Goal: Task Accomplishment & Management: Manage account settings

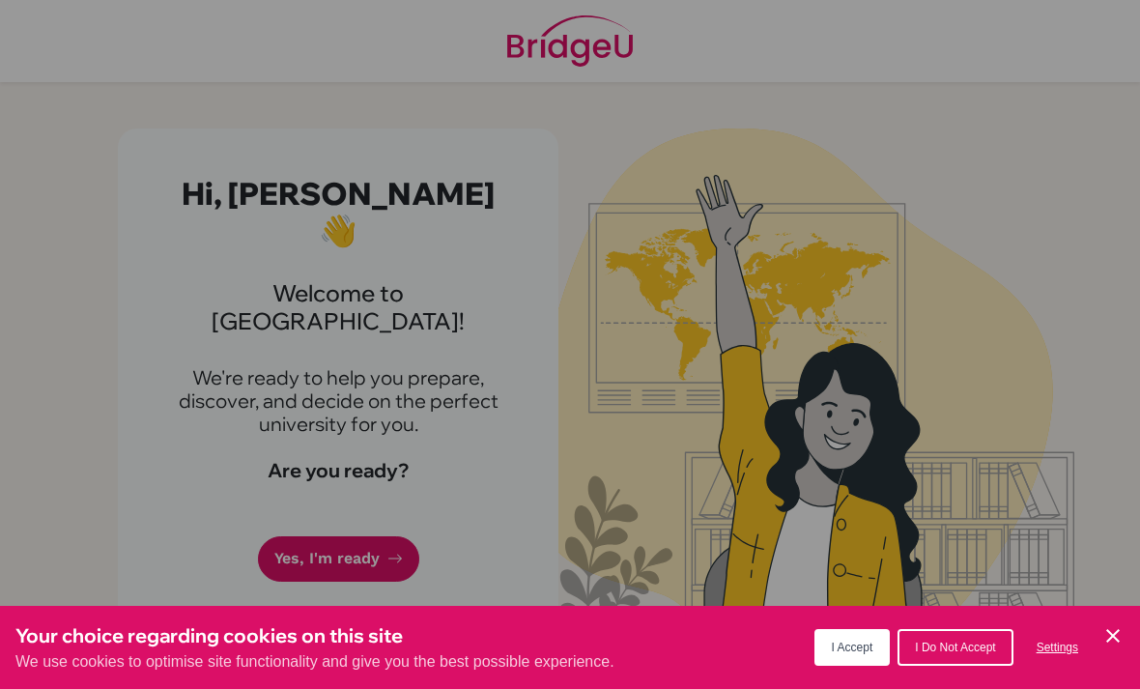
click at [1117, 612] on div "Your choice regarding cookies on this site We use cookies to optimise site func…" at bounding box center [570, 647] width 1140 height 83
click at [1108, 637] on icon "Cookie Control Close Icon" at bounding box center [1112, 635] width 23 height 23
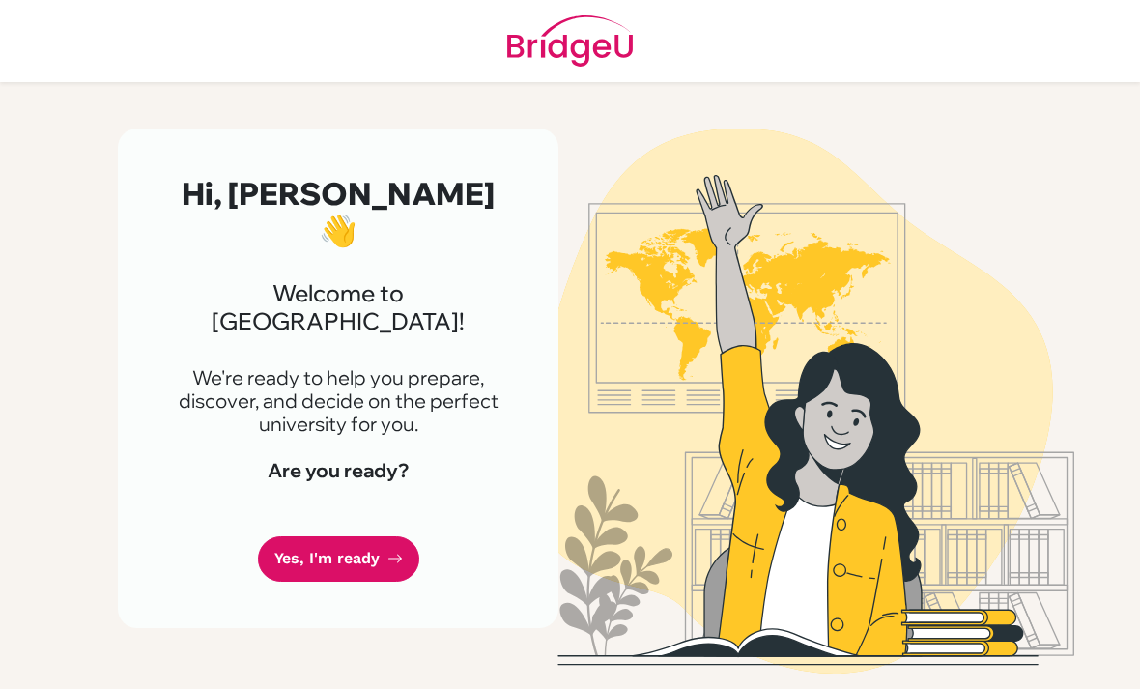
click at [387, 551] on icon at bounding box center [394, 558] width 15 height 15
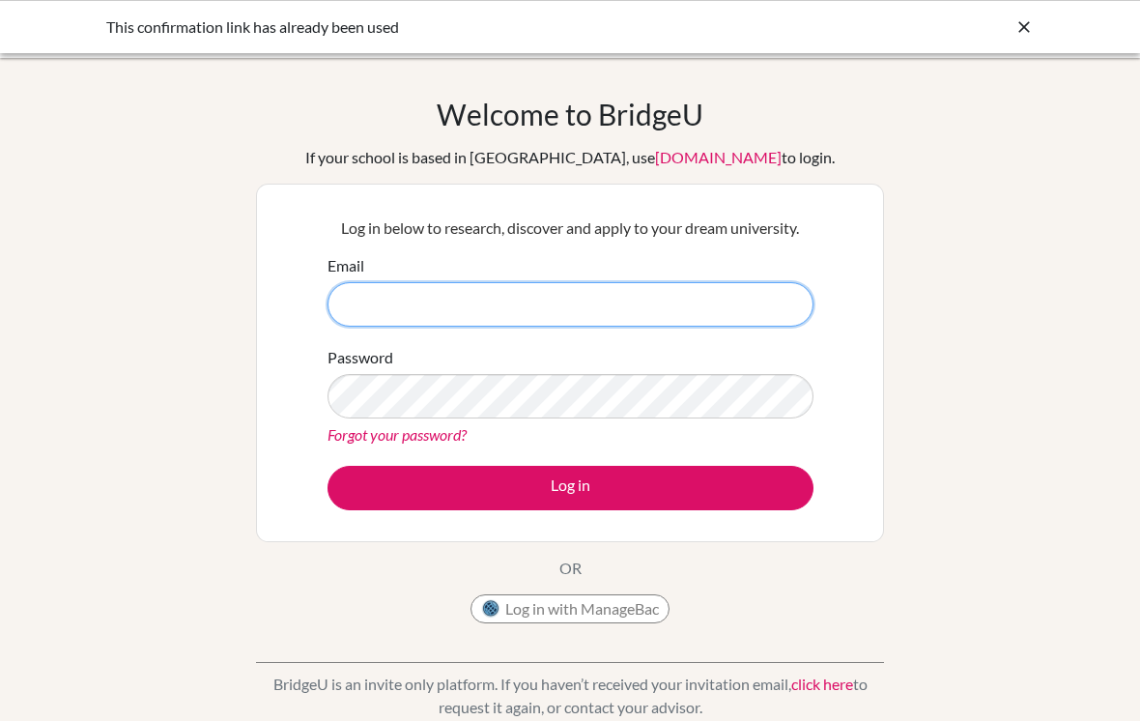
click at [685, 297] on input "Email" at bounding box center [570, 304] width 486 height 44
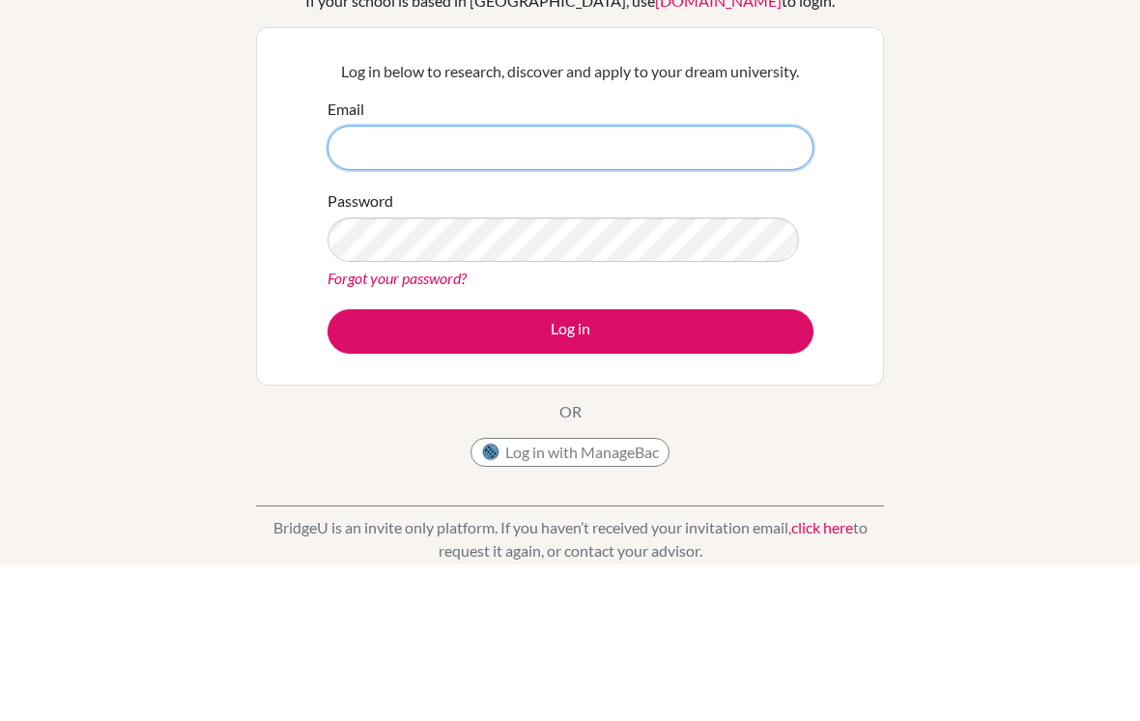
scroll to position [156, 0]
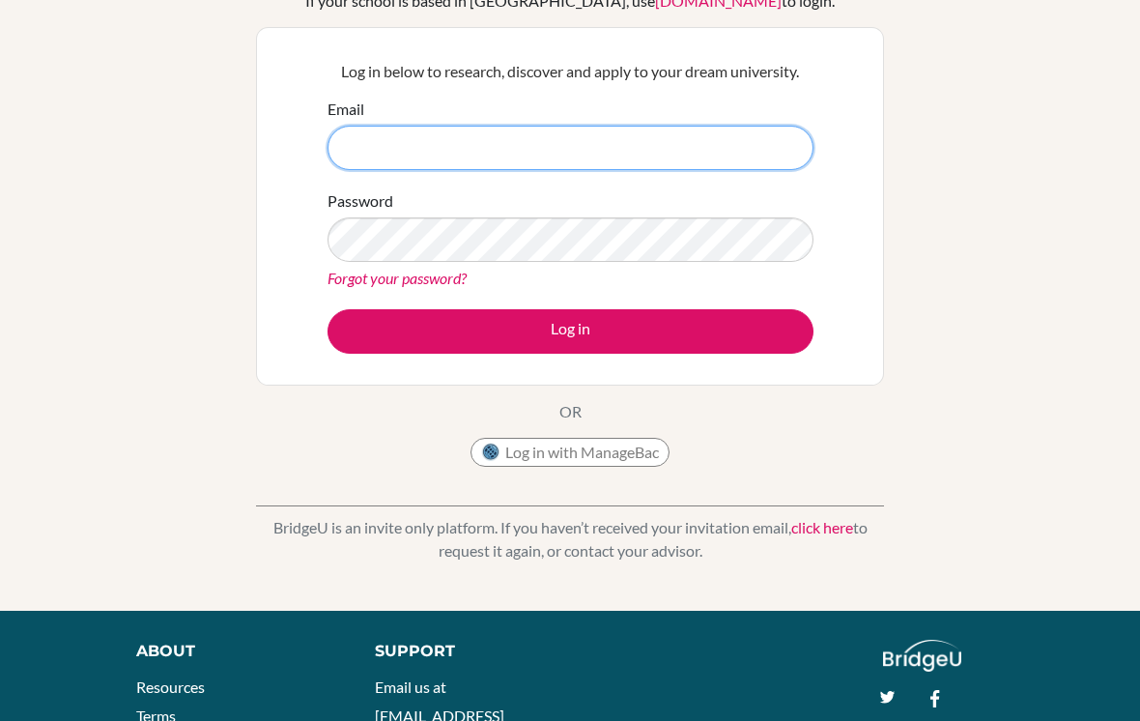
click at [718, 166] on input "Email" at bounding box center [570, 148] width 486 height 44
paste input "[EMAIL_ADDRESS][DOMAIN_NAME]"
type input "[EMAIL_ADDRESS][DOMAIN_NAME]"
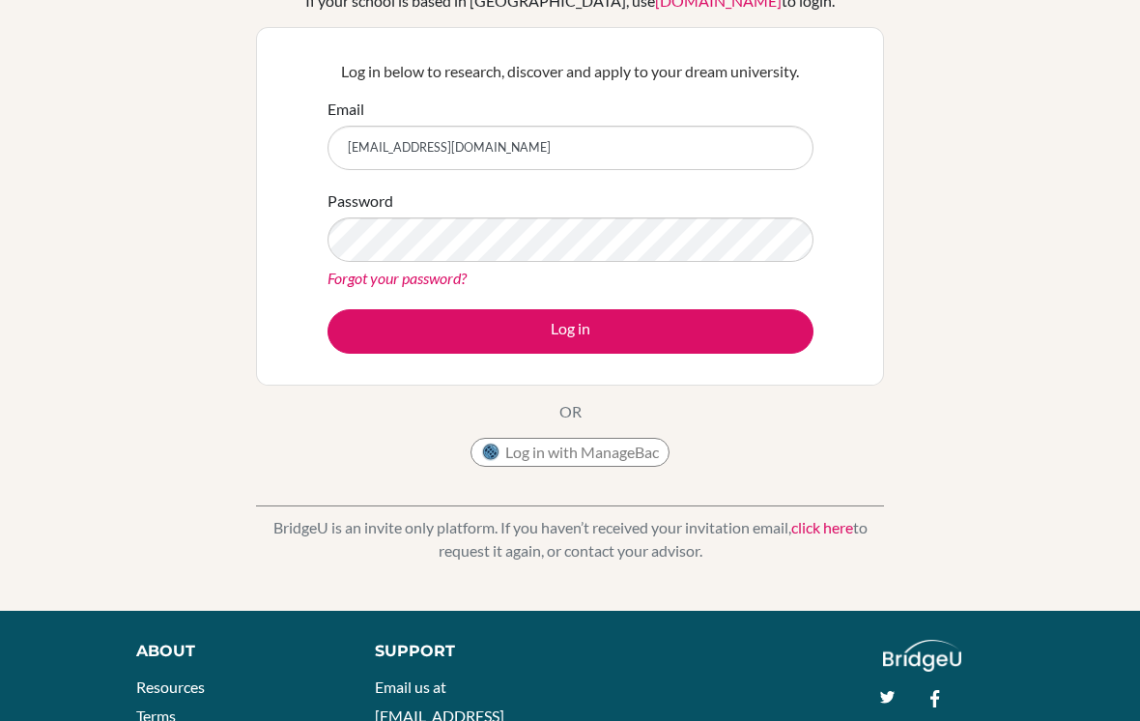
click at [750, 331] on button "Log in" at bounding box center [570, 331] width 486 height 44
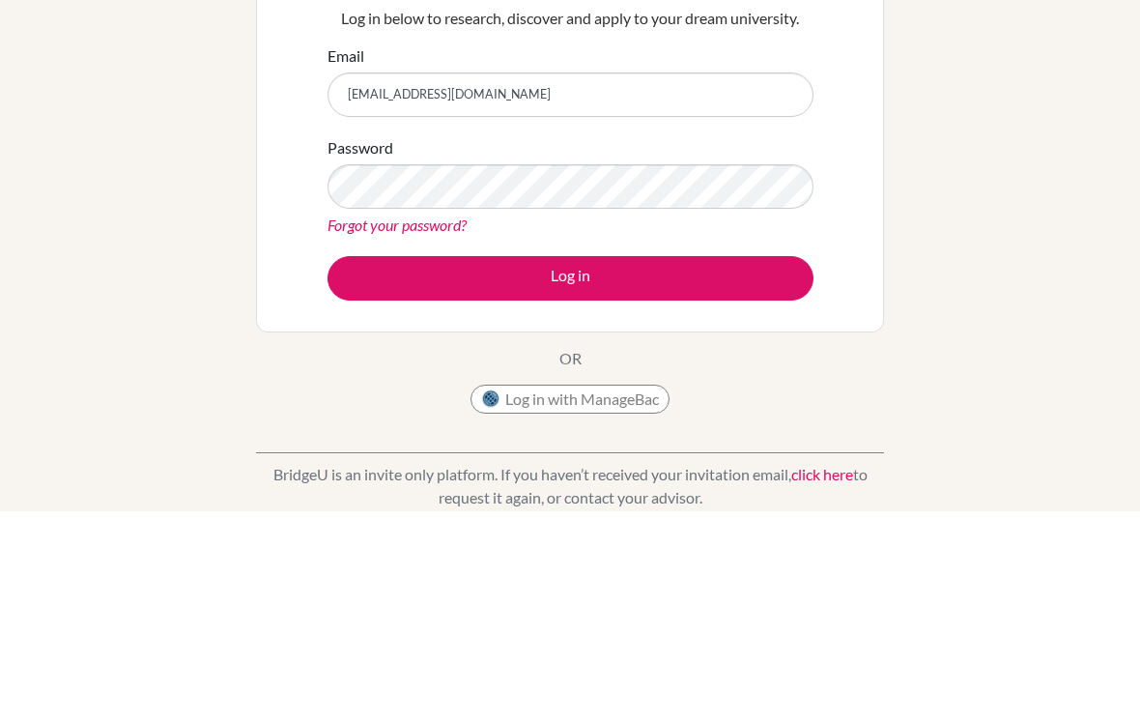
click at [570, 466] on button "Log in" at bounding box center [570, 488] width 486 height 44
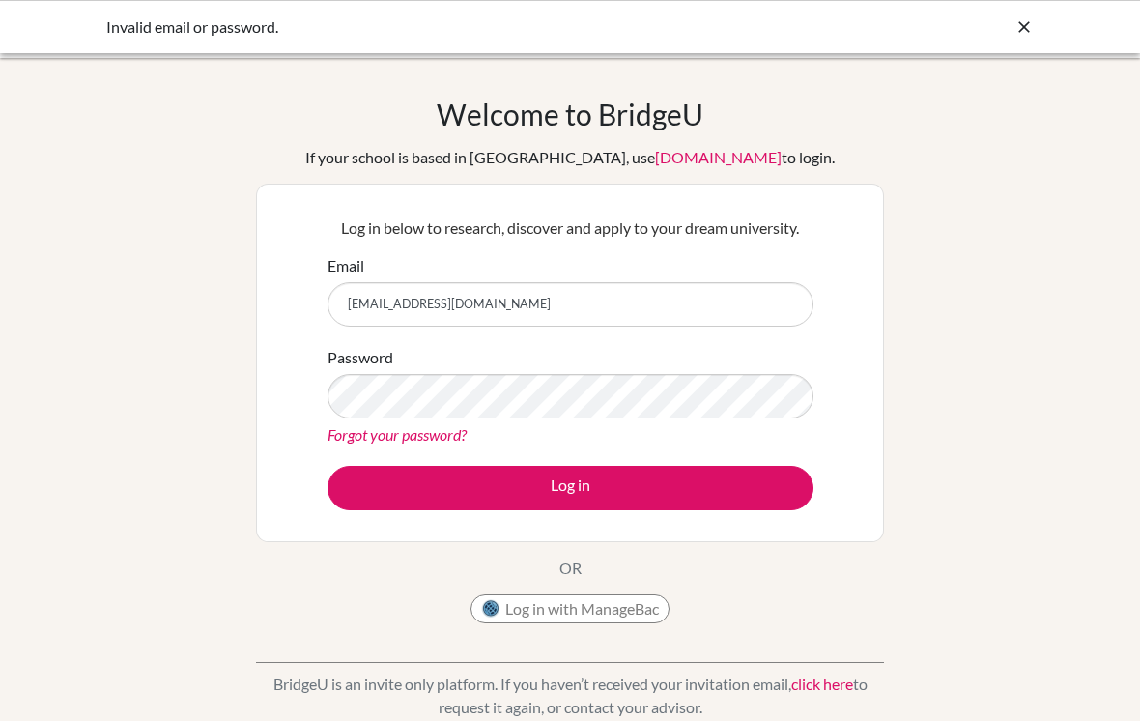
click at [621, 470] on button "Log in" at bounding box center [570, 488] width 486 height 44
click at [1014, 112] on div "Welcome to [GEOGRAPHIC_DATA] If your school is based in [GEOGRAPHIC_DATA], use …" at bounding box center [570, 413] width 1140 height 632
click at [1036, 21] on div "Invalid email or password." at bounding box center [570, 26] width 1140 height 53
click at [1014, 27] on icon at bounding box center [1023, 26] width 19 height 19
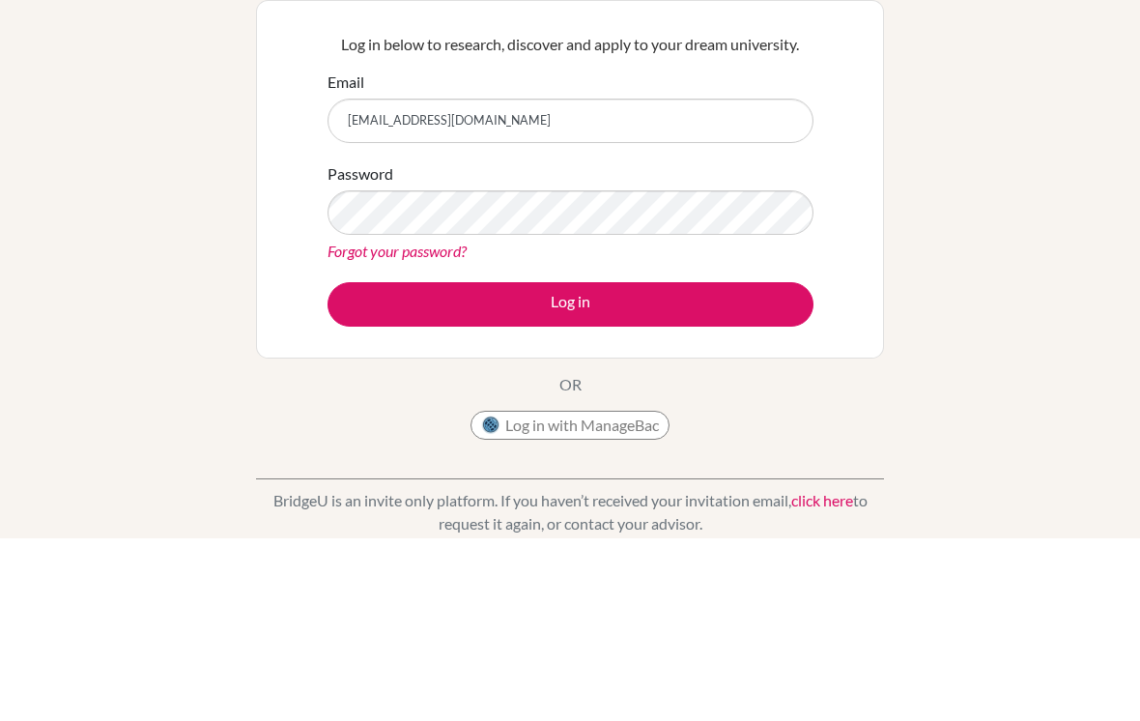
scroll to position [184, 0]
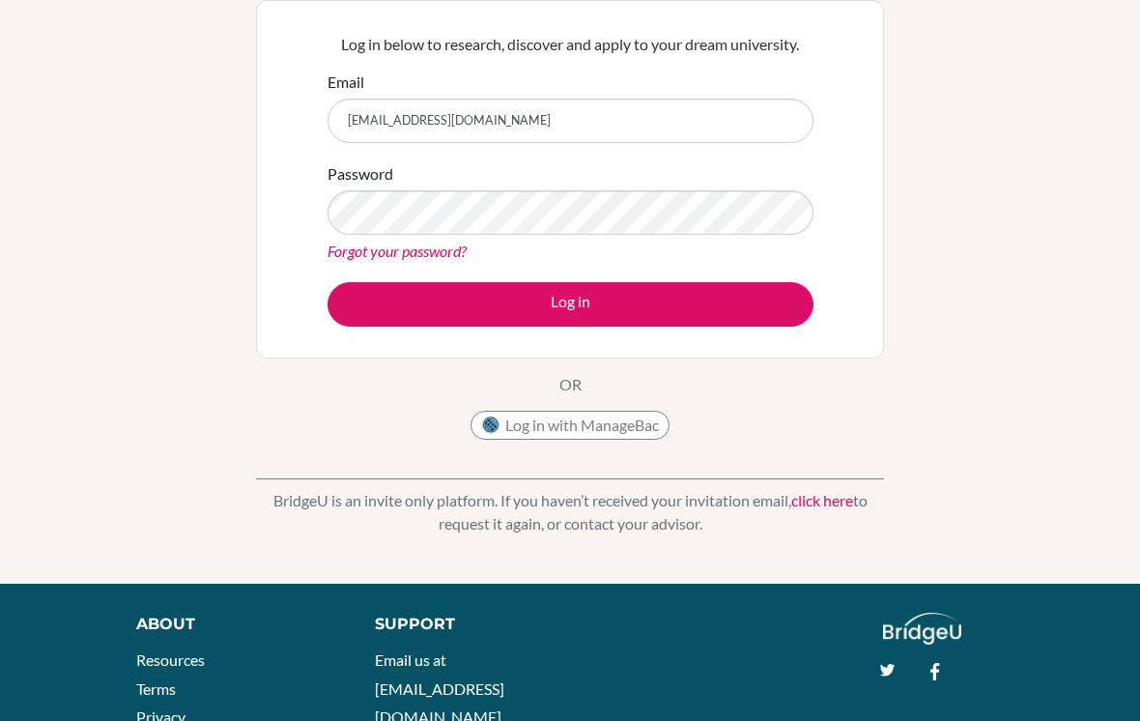
click at [745, 285] on button "Log in" at bounding box center [570, 304] width 486 height 44
click at [742, 326] on button "Log in" at bounding box center [570, 304] width 486 height 44
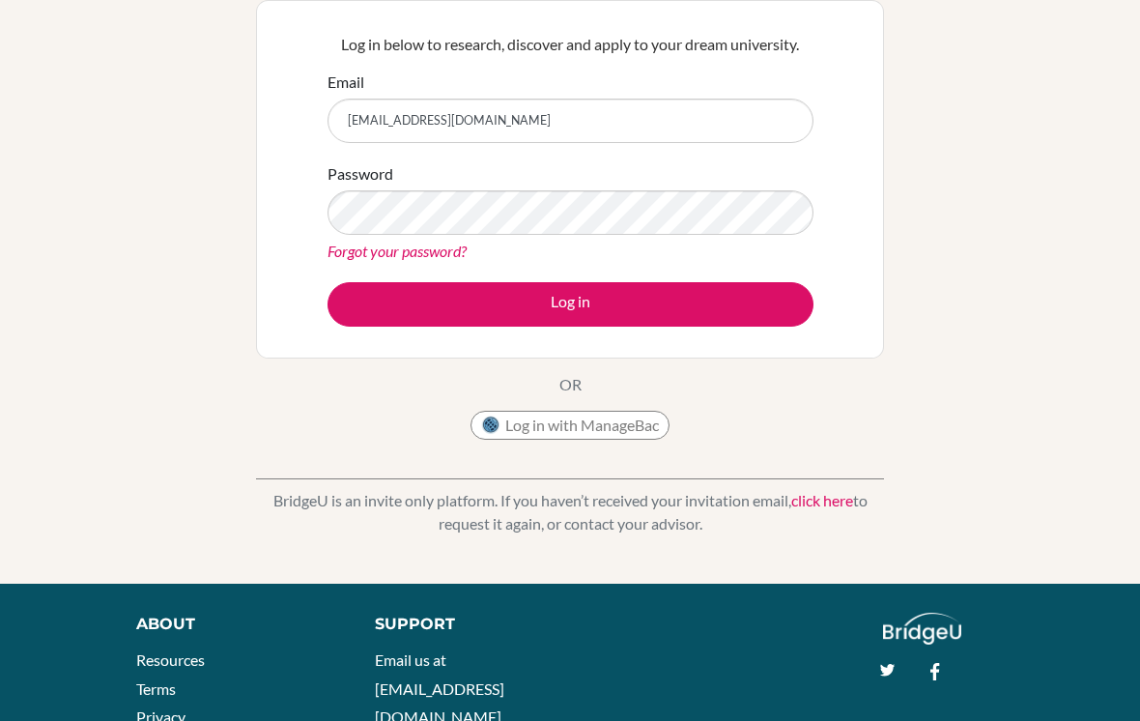
scroll to position [0, 0]
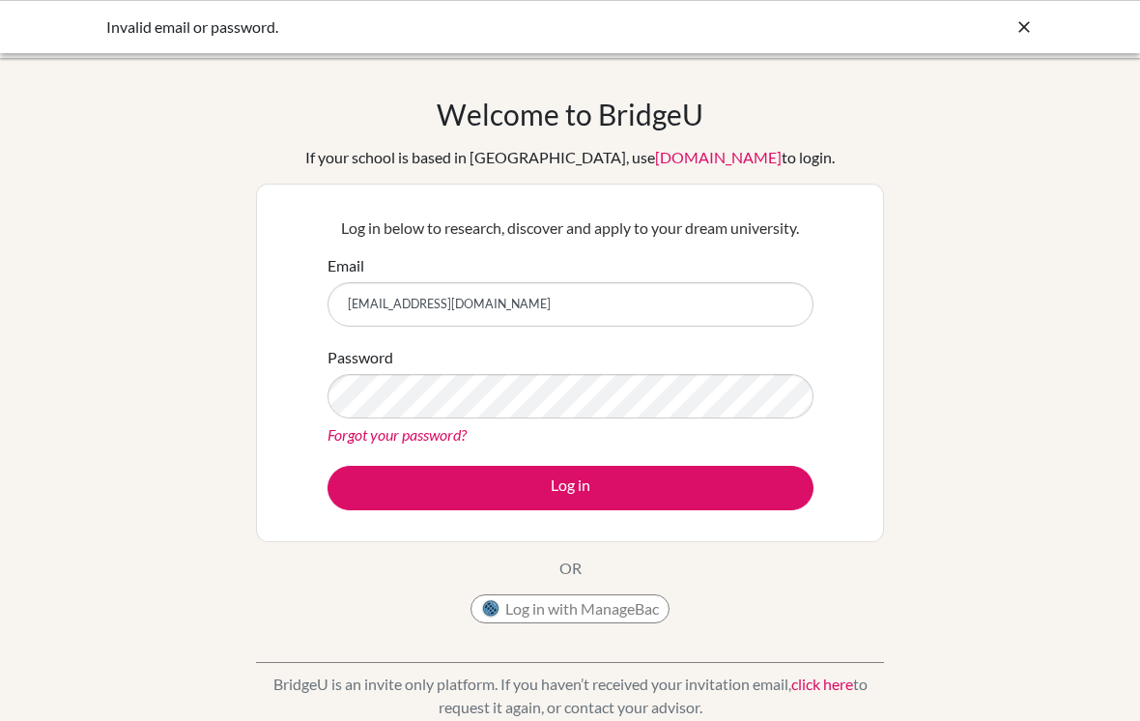
click at [999, 37] on div "Invalid email or password." at bounding box center [569, 26] width 927 height 23
click at [1002, 47] on div "Invalid email or password." at bounding box center [570, 26] width 1140 height 53
click at [1001, 46] on div "Invalid email or password." at bounding box center [570, 26] width 1140 height 53
click at [1015, 36] on icon at bounding box center [1023, 26] width 19 height 19
click at [1018, 38] on div at bounding box center [1023, 26] width 19 height 23
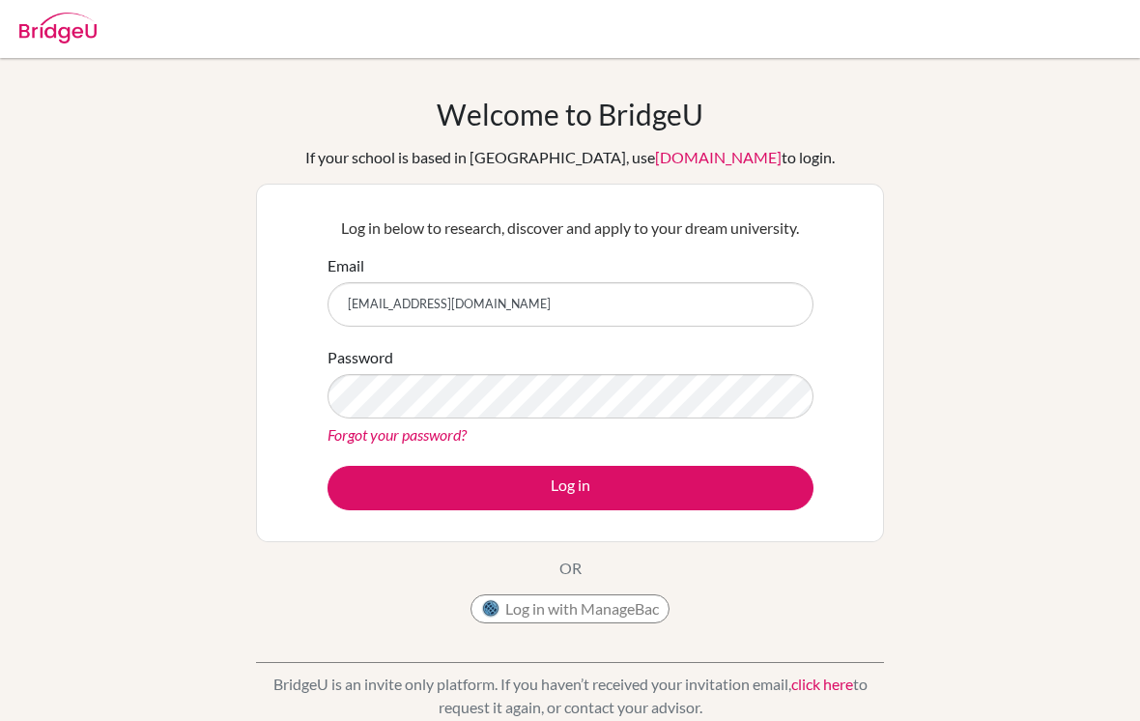
click at [445, 430] on link "Forgot your password?" at bounding box center [396, 434] width 139 height 18
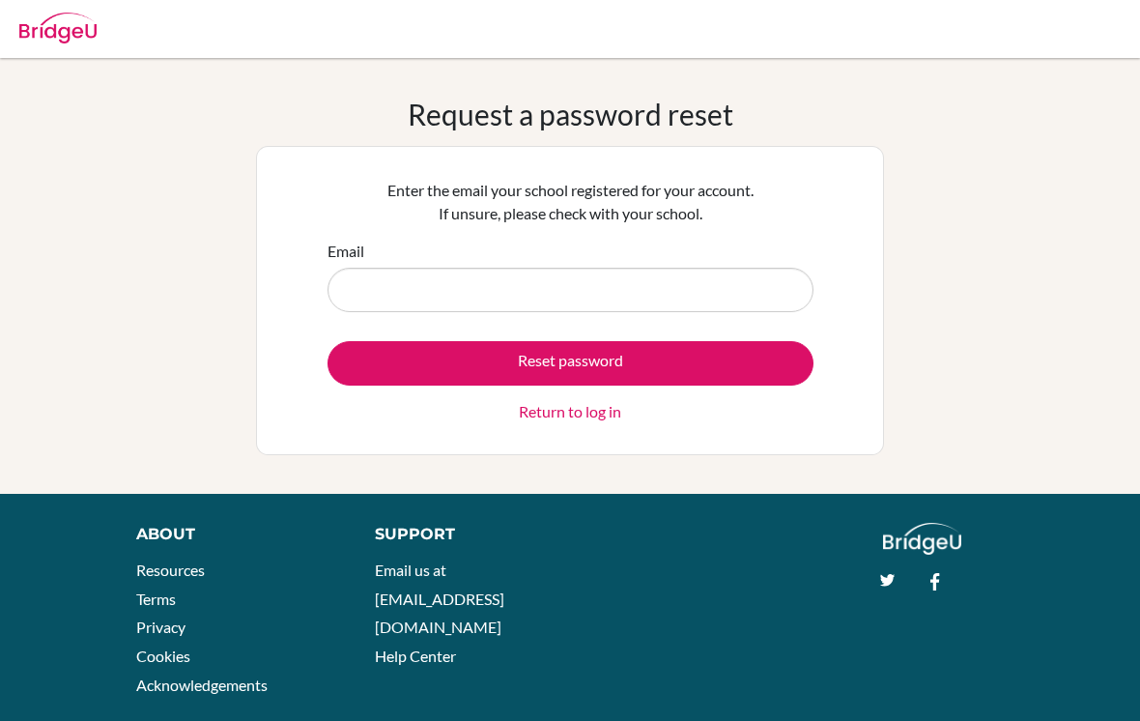
click at [718, 285] on input "Email" at bounding box center [570, 290] width 486 height 44
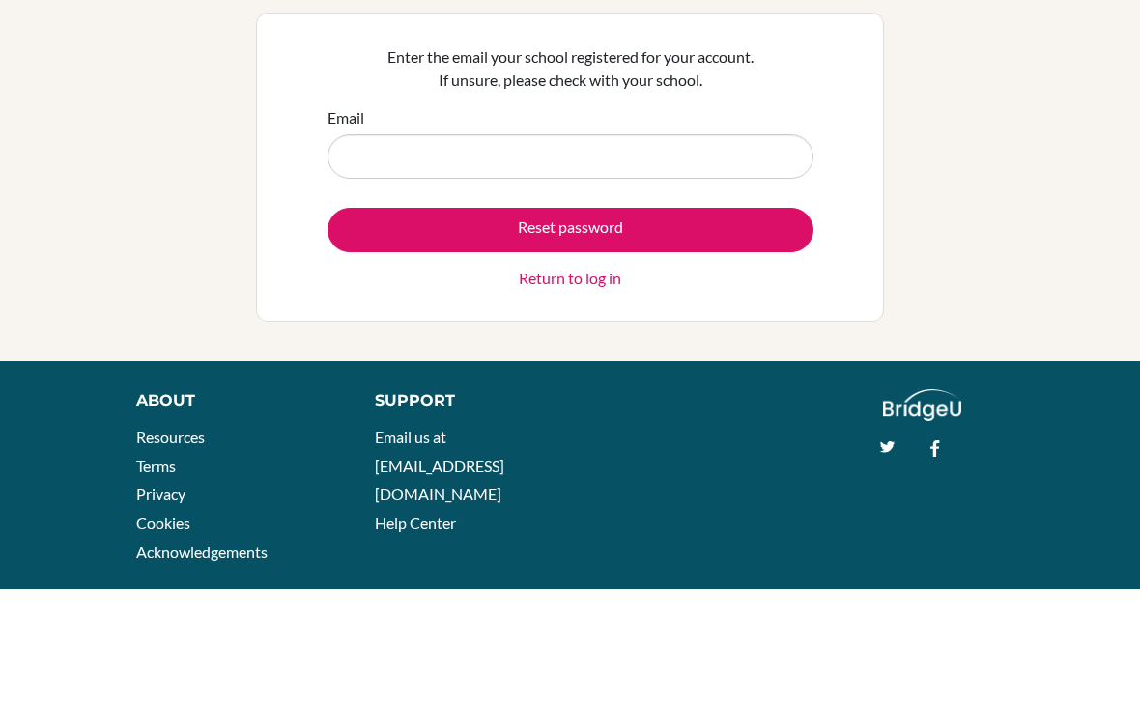
click at [727, 268] on input "Email" at bounding box center [570, 290] width 486 height 44
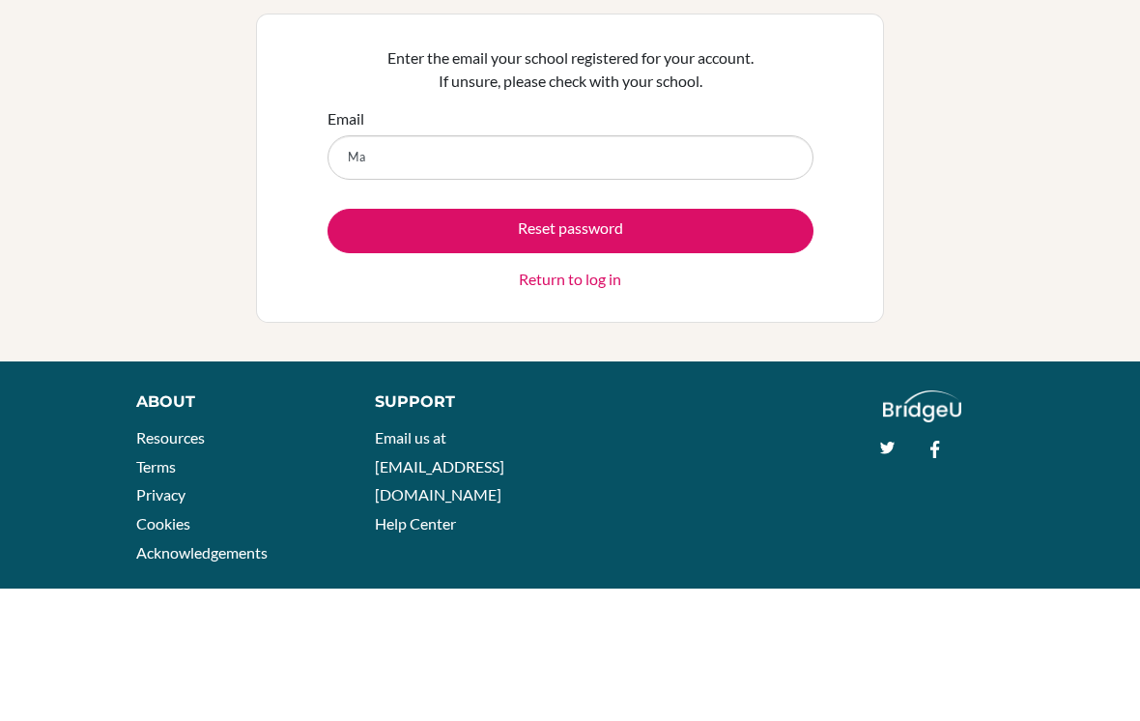
type input "M"
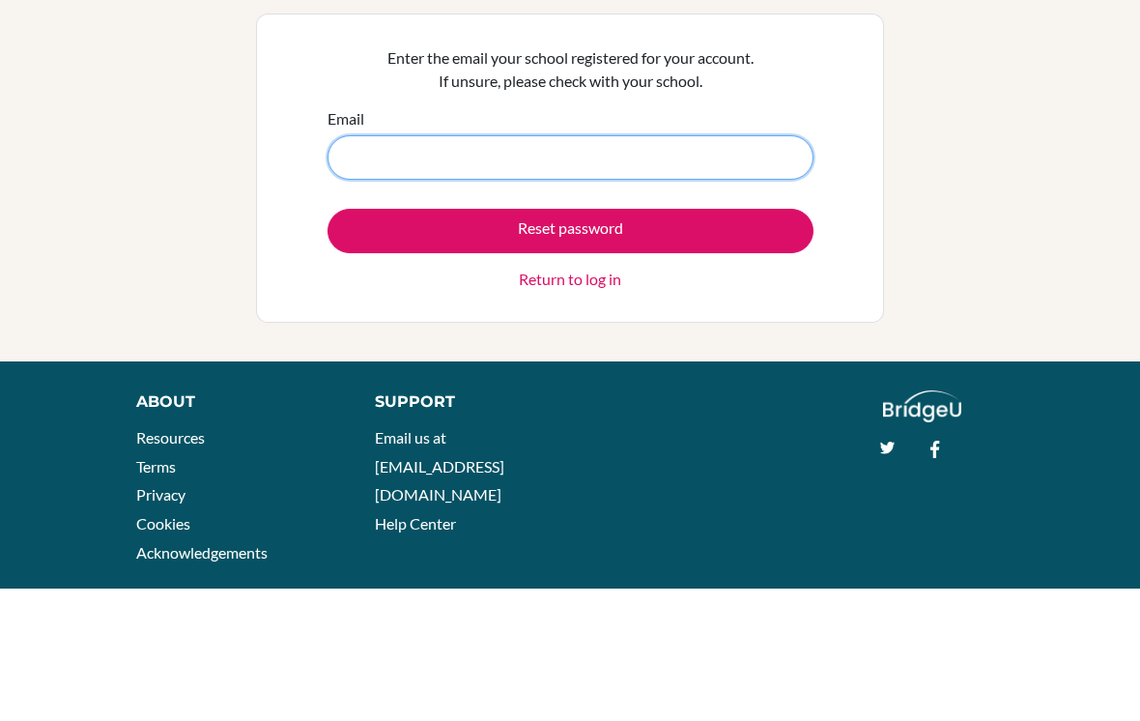
scroll to position [33, 0]
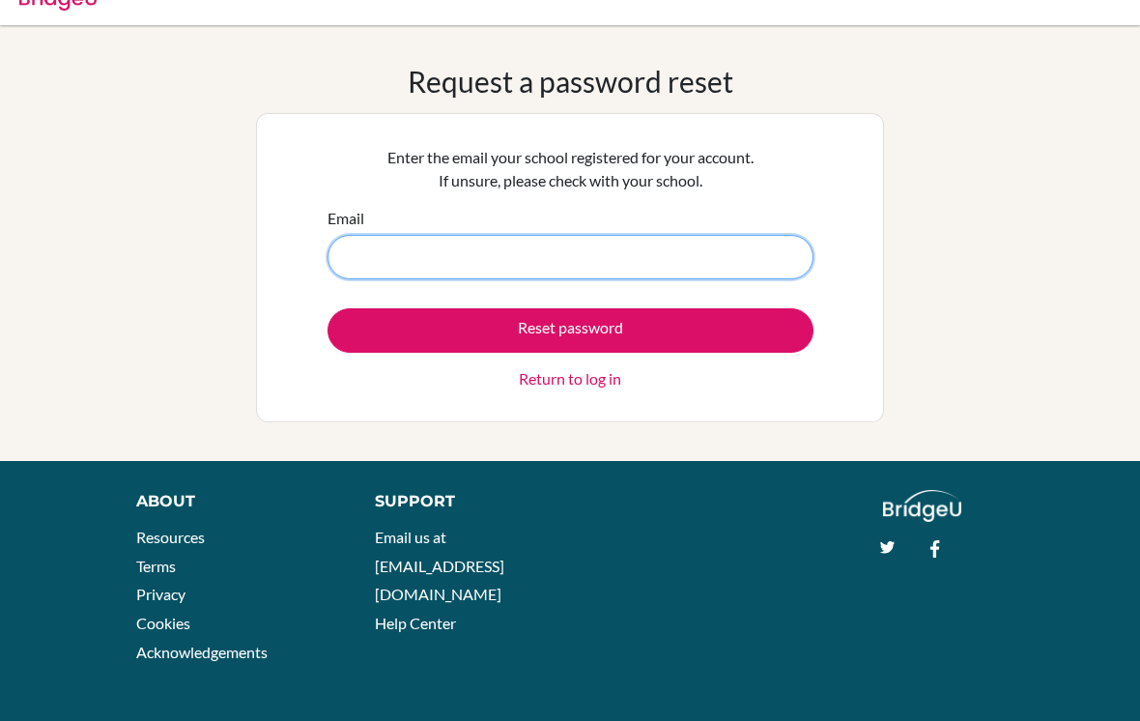
click at [370, 254] on input "Email" at bounding box center [570, 257] width 486 height 44
paste input "4928@masdubai.ae"
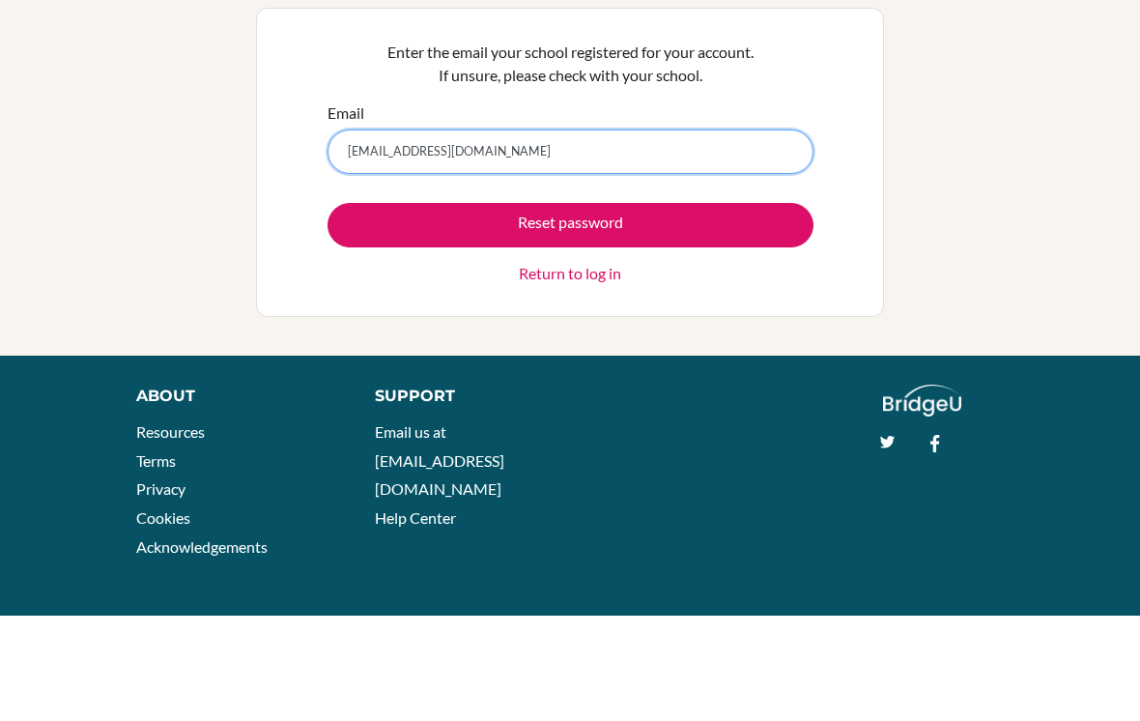
type input "[EMAIL_ADDRESS][DOMAIN_NAME]"
click at [796, 308] on button "Reset password" at bounding box center [570, 330] width 486 height 44
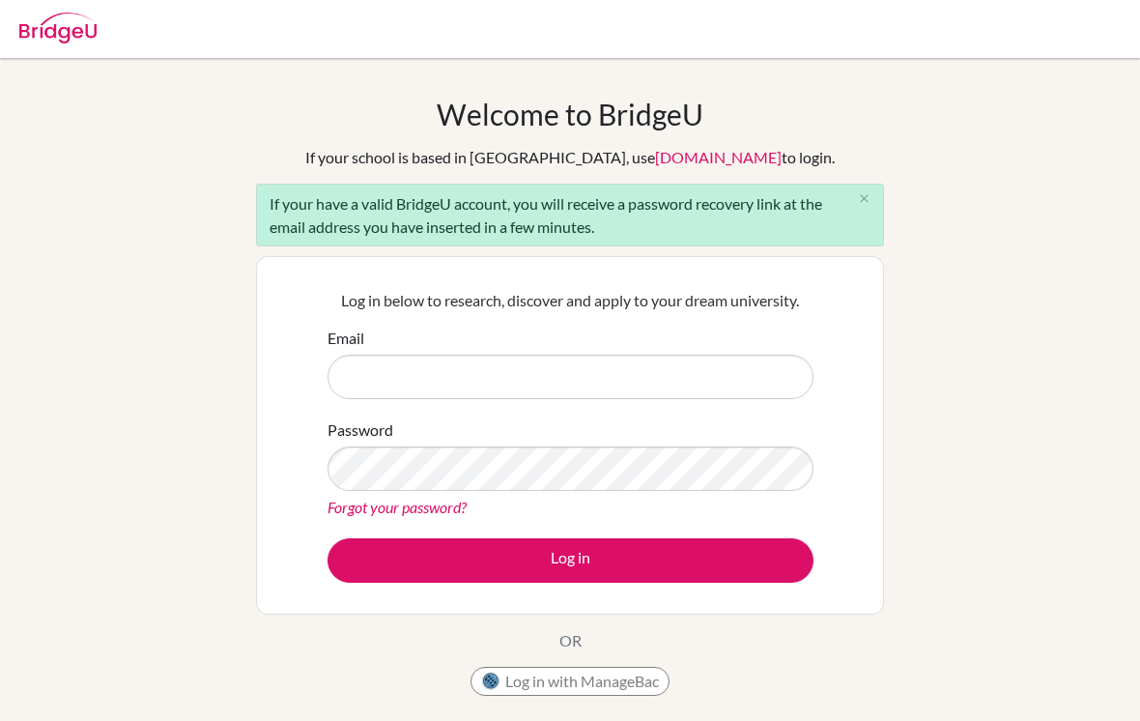
scroll to position [164, 0]
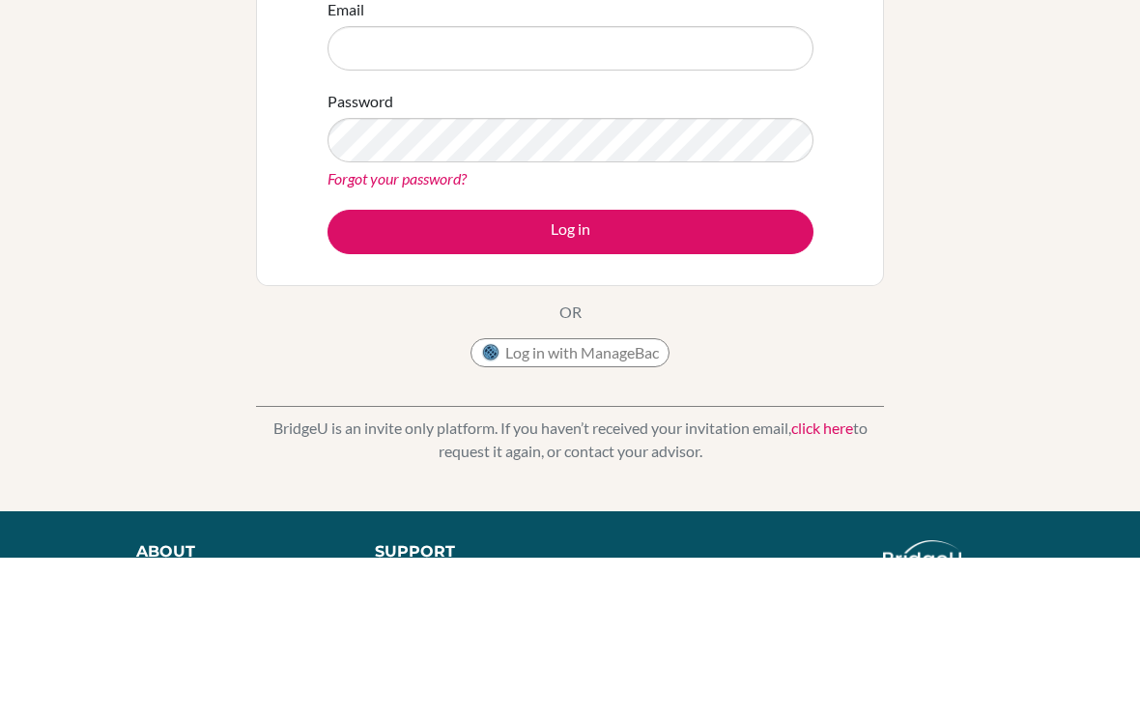
click at [953, 194] on div "Welcome to [GEOGRAPHIC_DATA] If your school is based in [GEOGRAPHIC_DATA], use …" at bounding box center [570, 284] width 1140 height 704
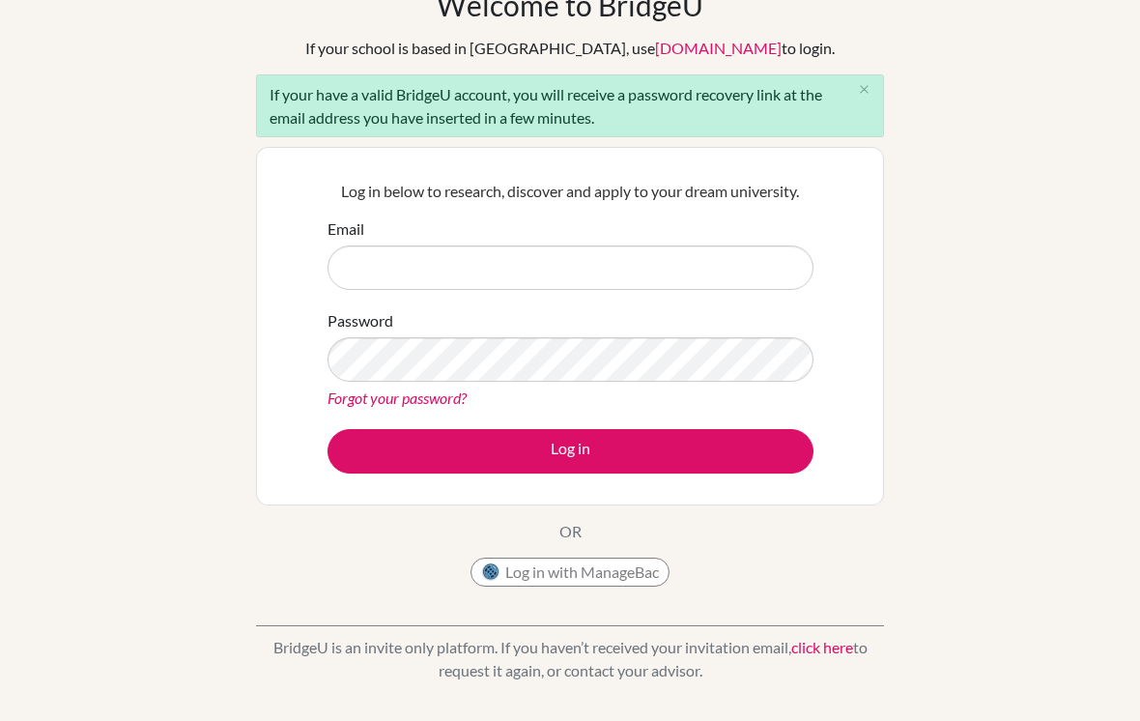
scroll to position [103, 0]
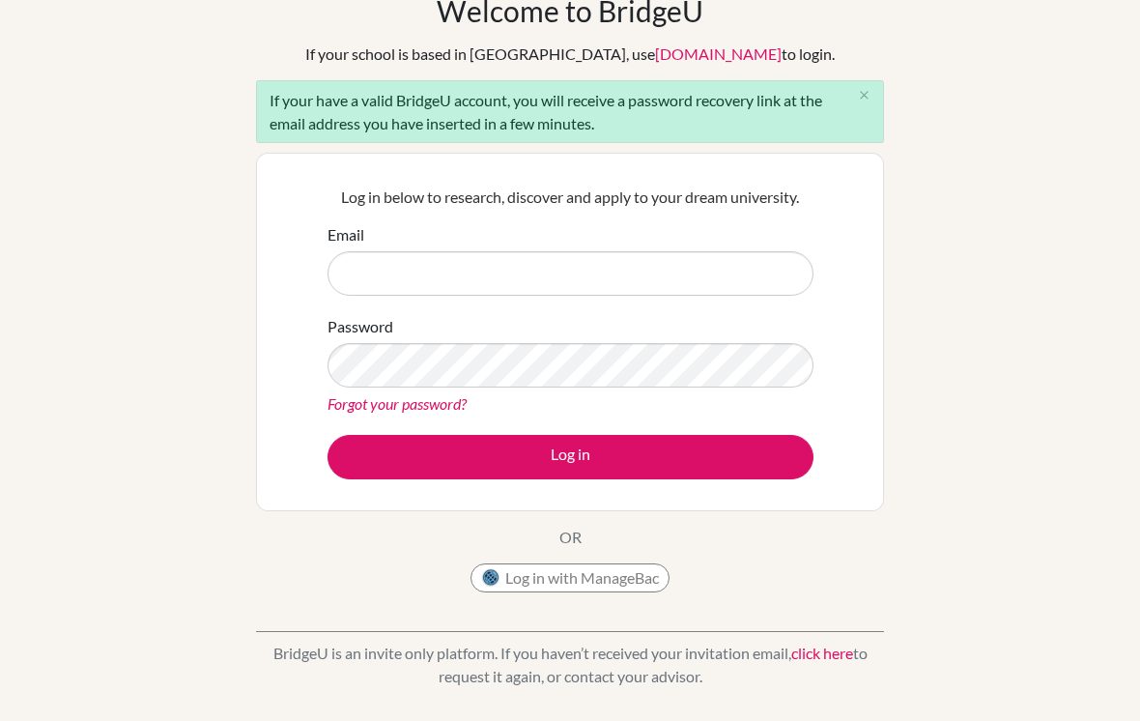
click at [431, 412] on link "Forgot your password?" at bounding box center [396, 403] width 139 height 18
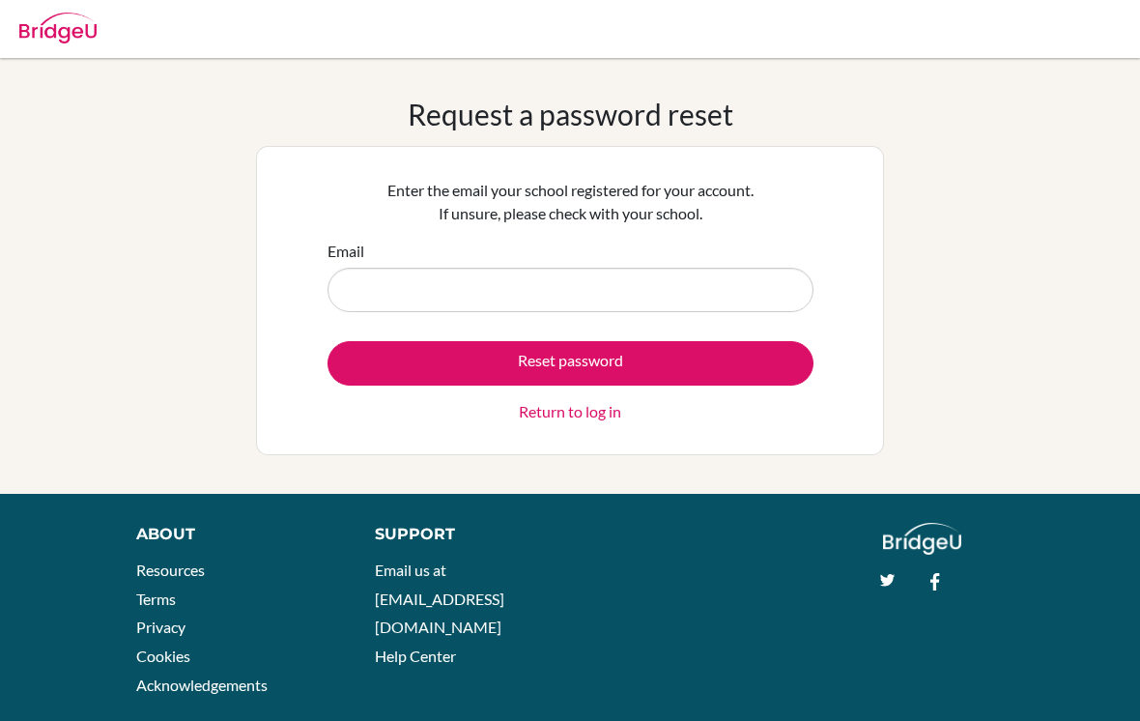
click at [647, 287] on input "Email" at bounding box center [570, 290] width 486 height 44
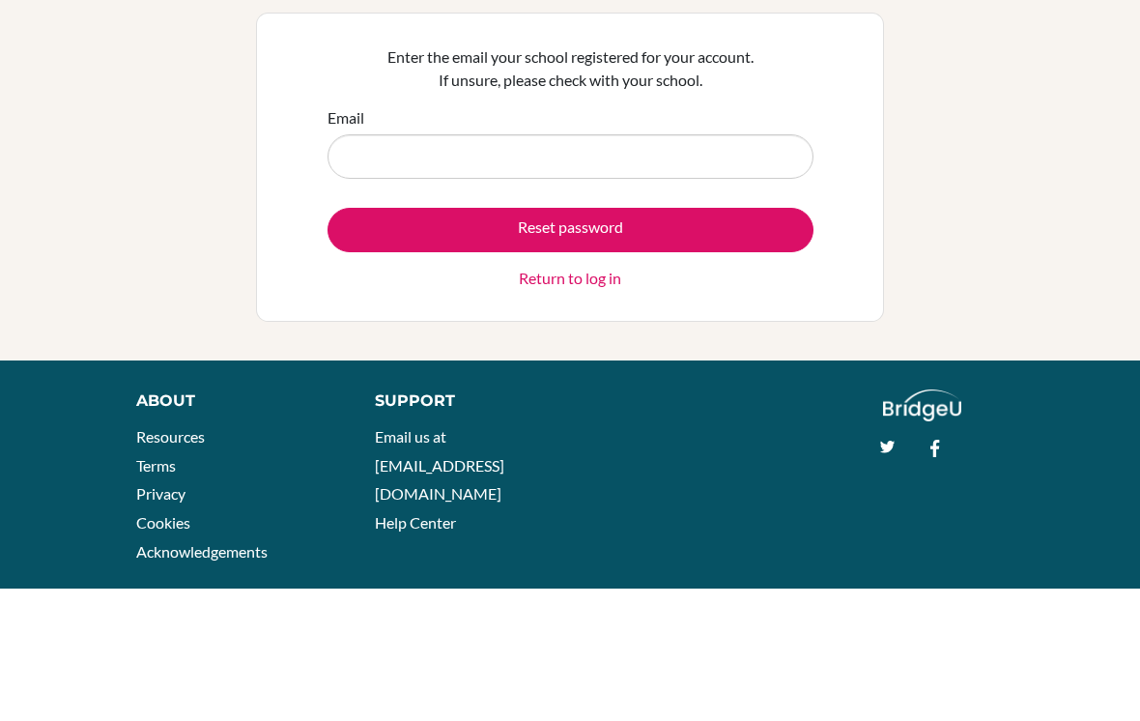
click at [785, 268] on input "Email" at bounding box center [570, 290] width 486 height 44
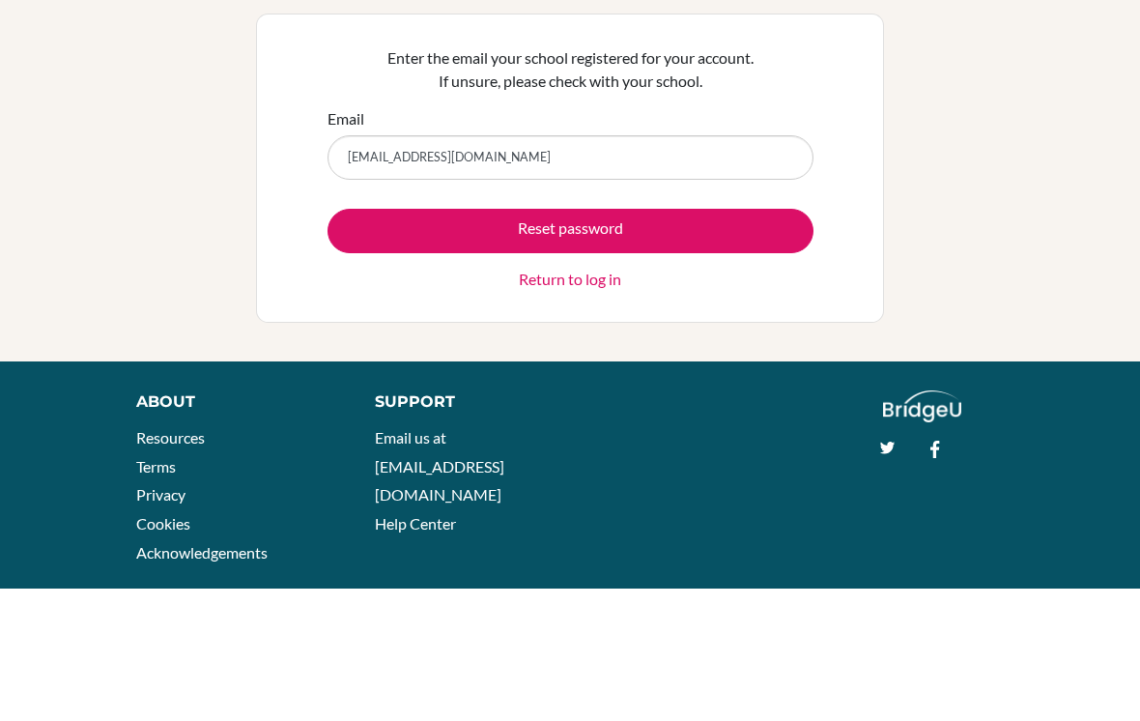
type input "[EMAIL_ADDRESS][DOMAIN_NAME]"
click at [771, 341] on button "Reset password" at bounding box center [570, 363] width 486 height 44
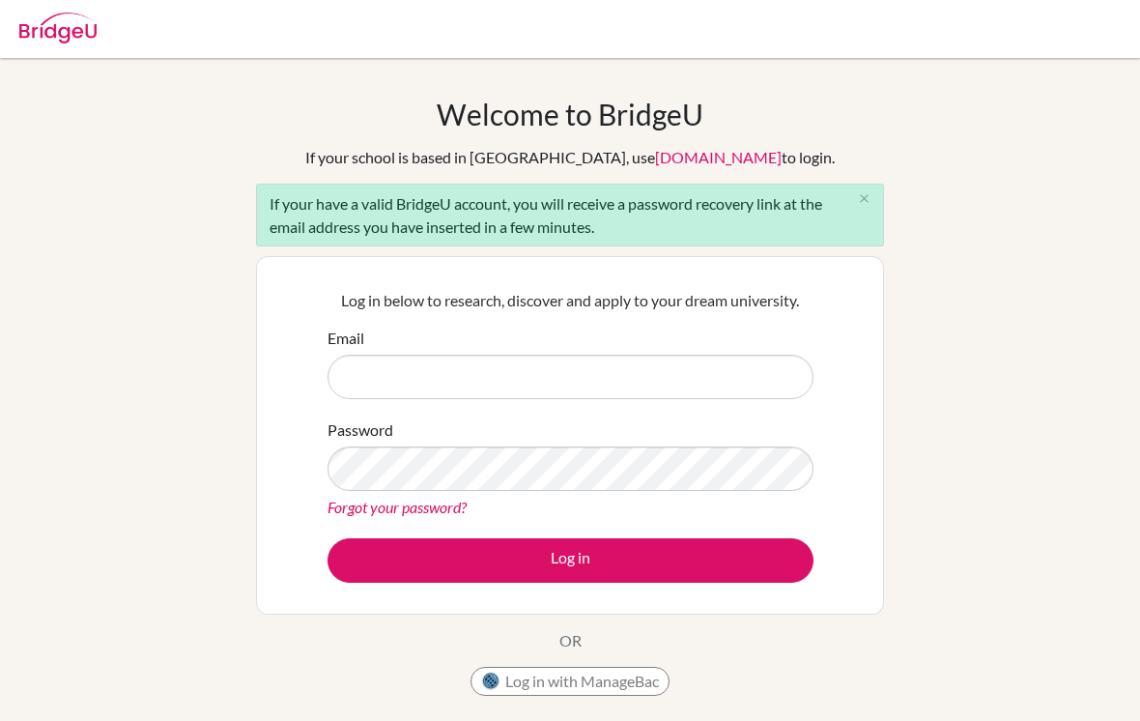
scroll to position [190, 0]
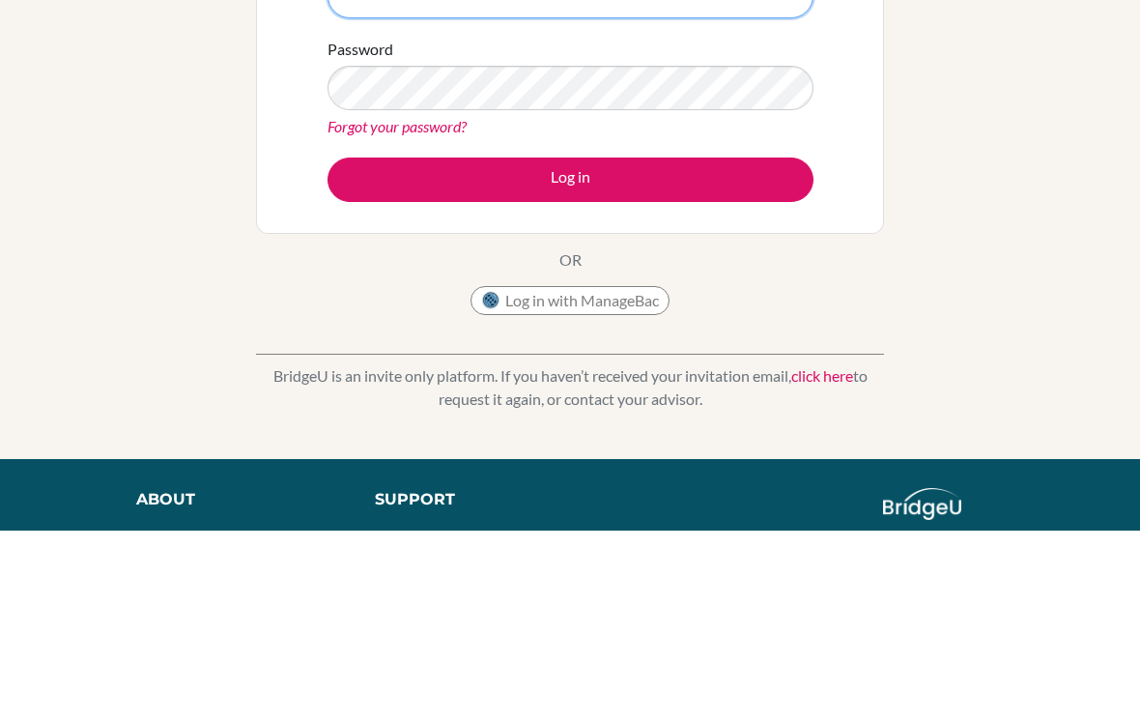
type input "[EMAIL_ADDRESS][DOMAIN_NAME]"
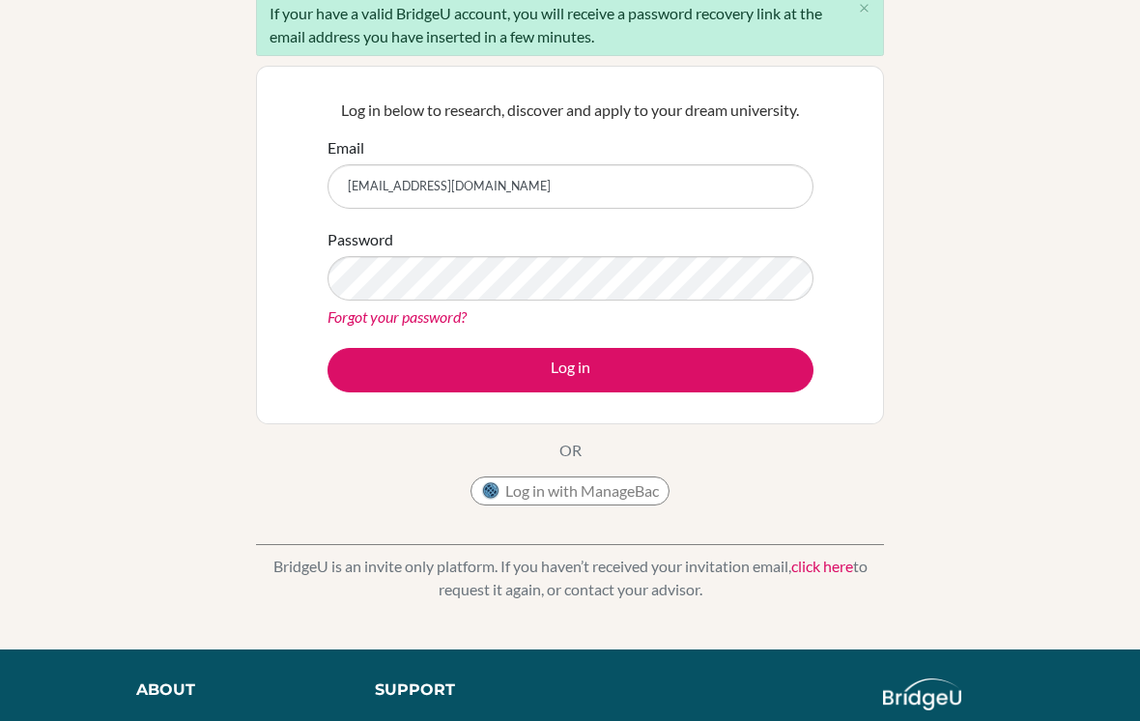
click at [591, 389] on button "Log in" at bounding box center [570, 370] width 486 height 44
click at [732, 380] on button "Log in" at bounding box center [570, 370] width 486 height 44
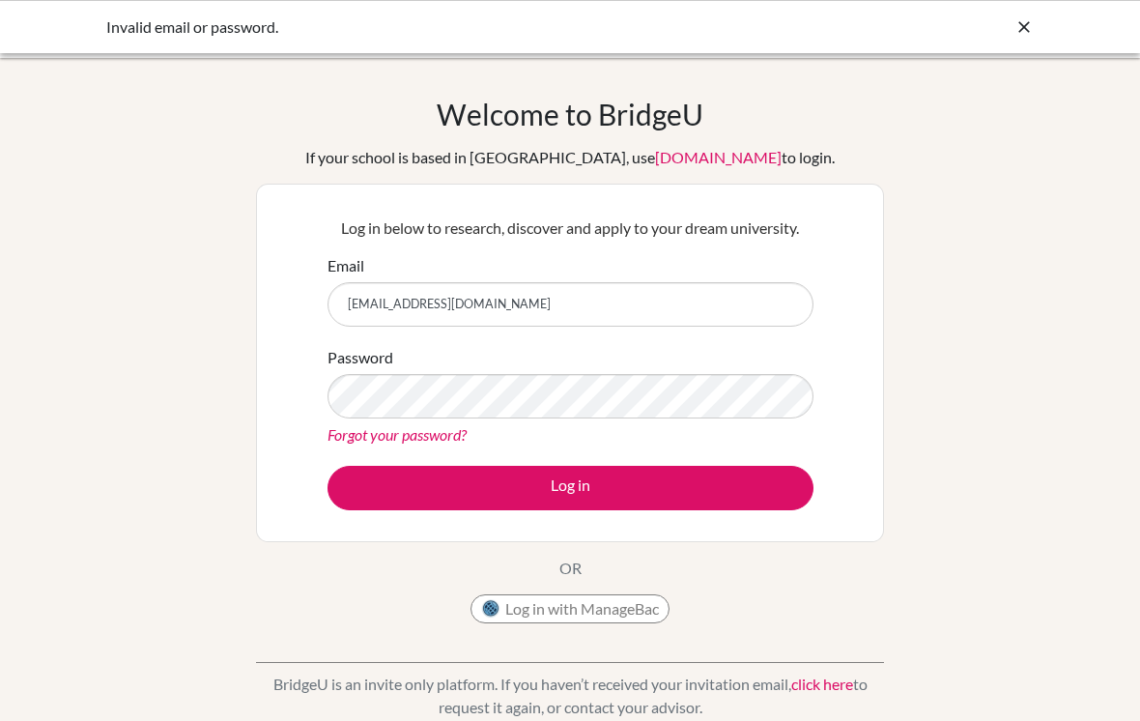
click at [1032, 19] on icon at bounding box center [1023, 26] width 19 height 19
click at [1016, 29] on icon at bounding box center [1023, 26] width 19 height 19
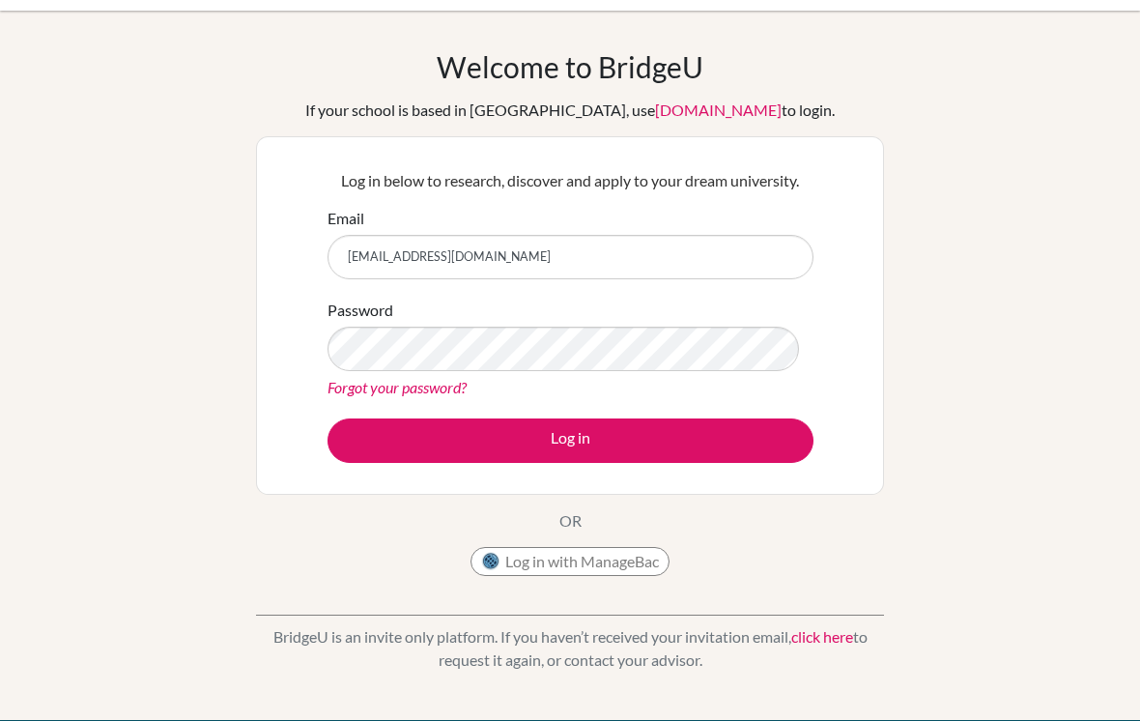
scroll to position [47, 0]
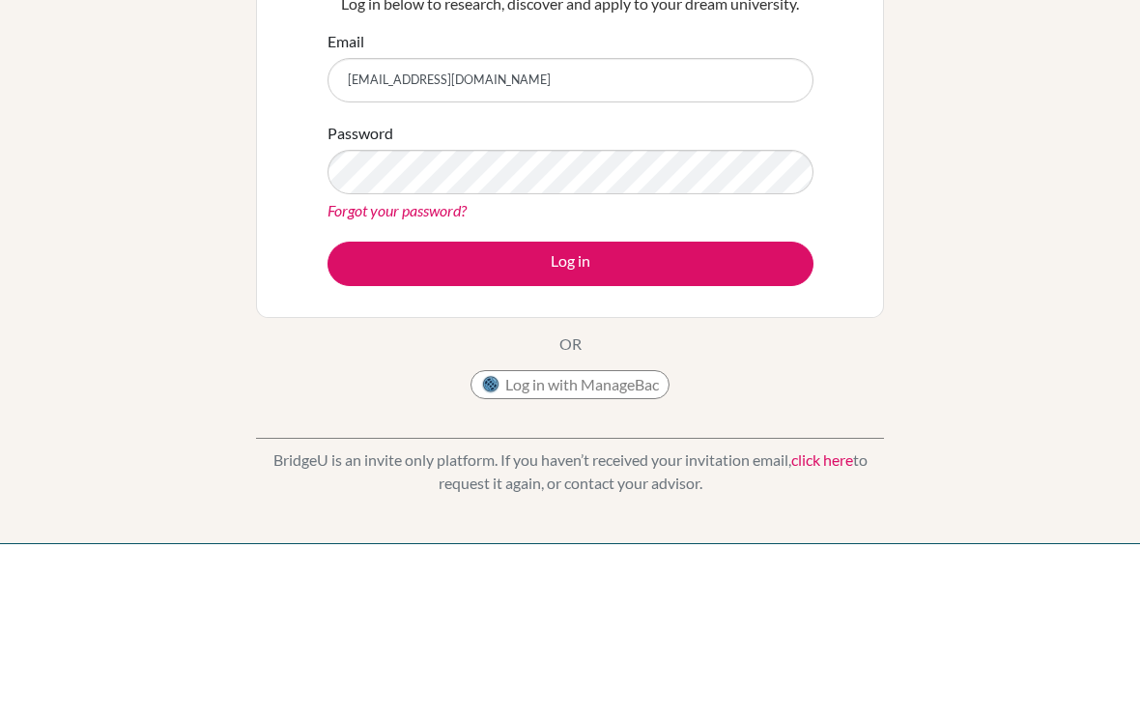
click at [439, 378] on link "Forgot your password?" at bounding box center [396, 387] width 139 height 18
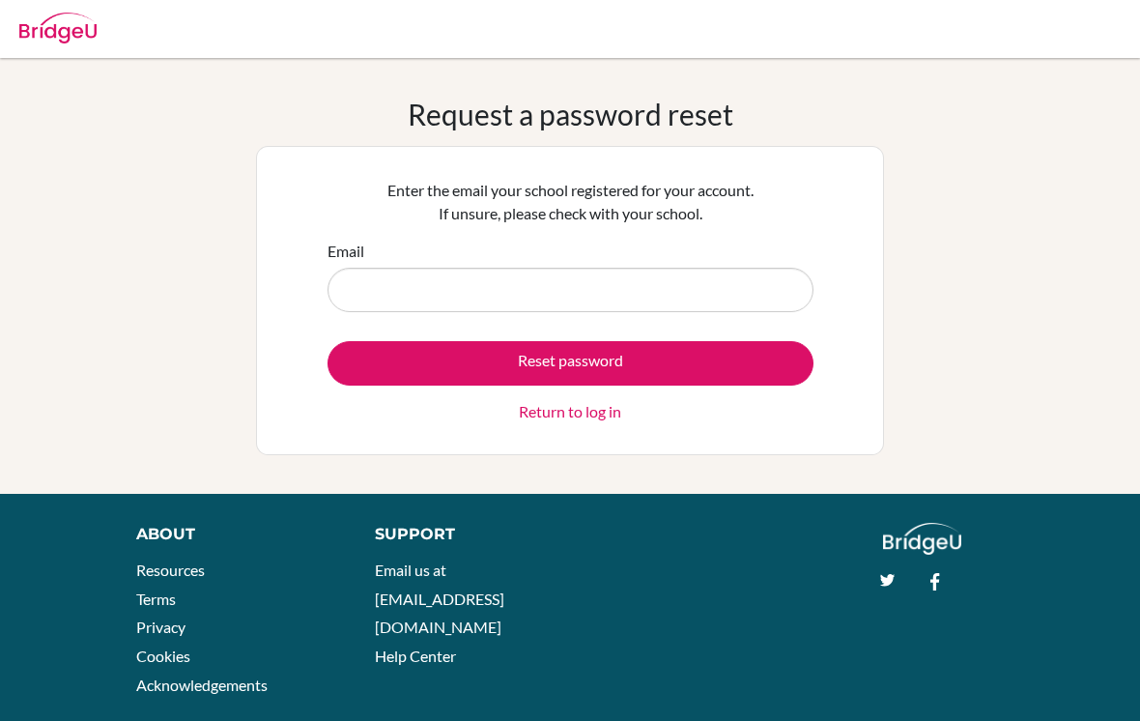
click at [760, 298] on input "Email" at bounding box center [570, 290] width 486 height 44
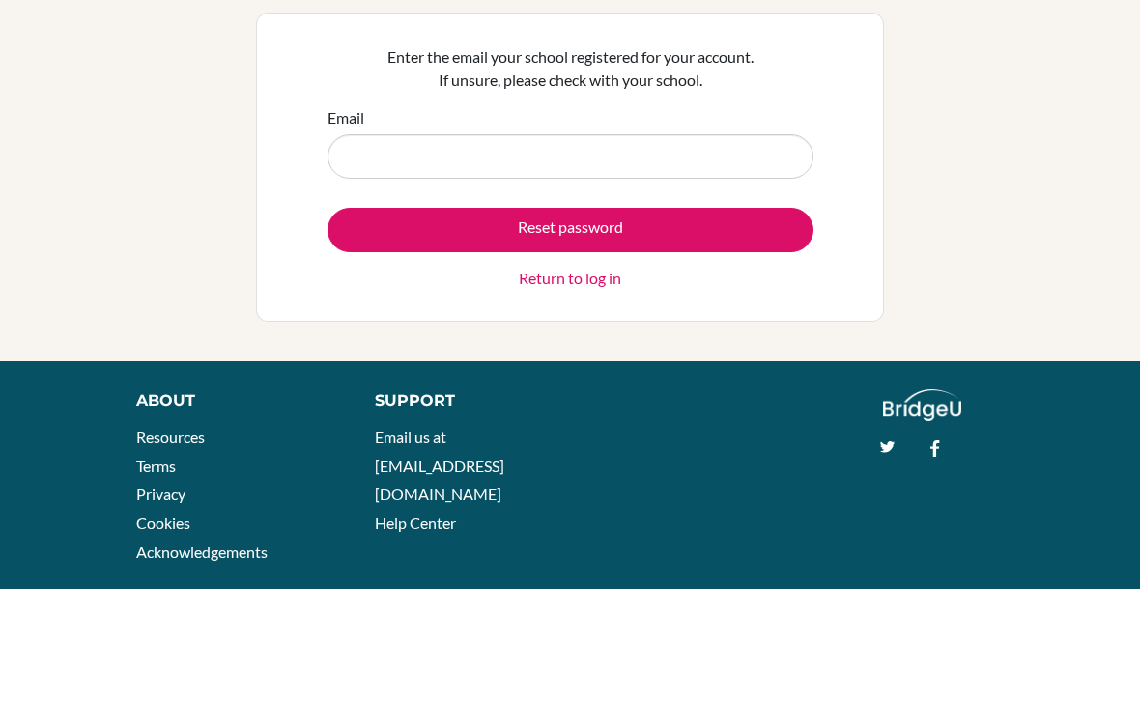
click at [596, 268] on input "Email" at bounding box center [570, 290] width 486 height 44
type input "[EMAIL_ADDRESS][DOMAIN_NAME]"
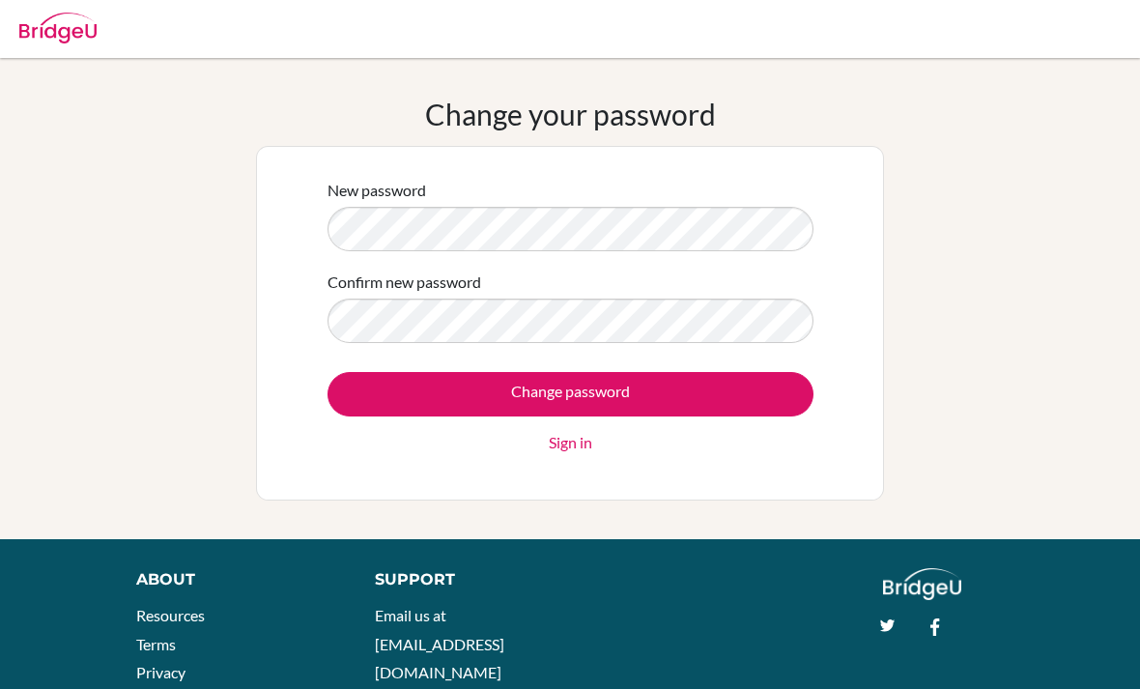
click at [926, 127] on div "Change your password New password Confirm new password Change password Sign in" at bounding box center [570, 299] width 1140 height 404
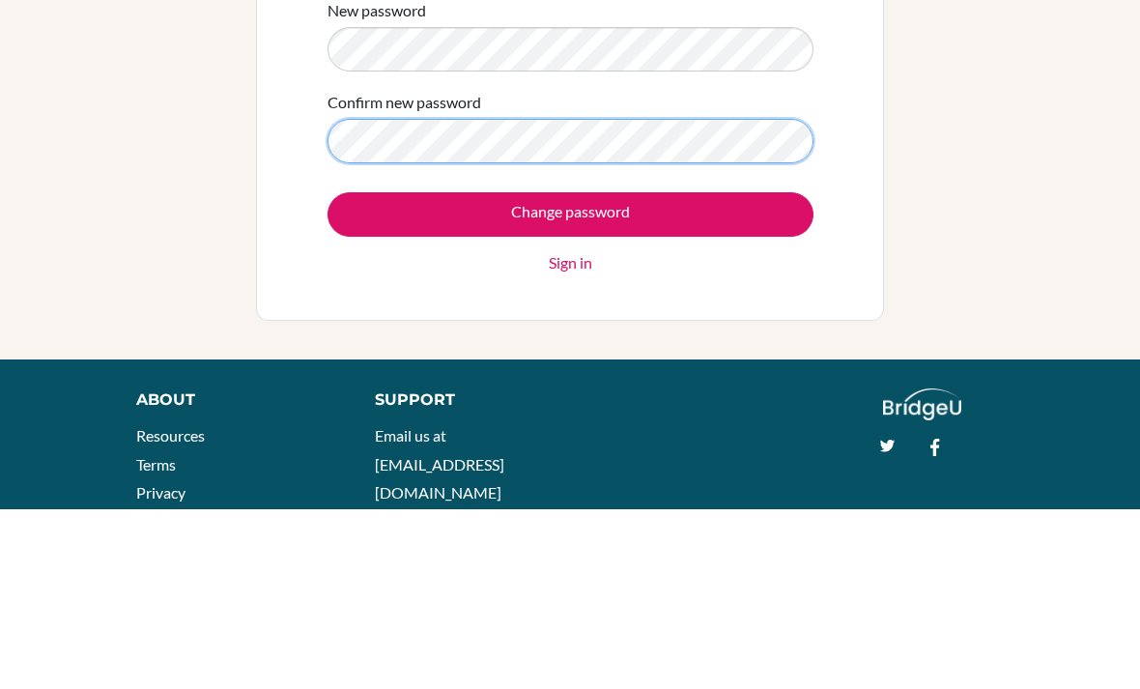
scroll to position [110, 0]
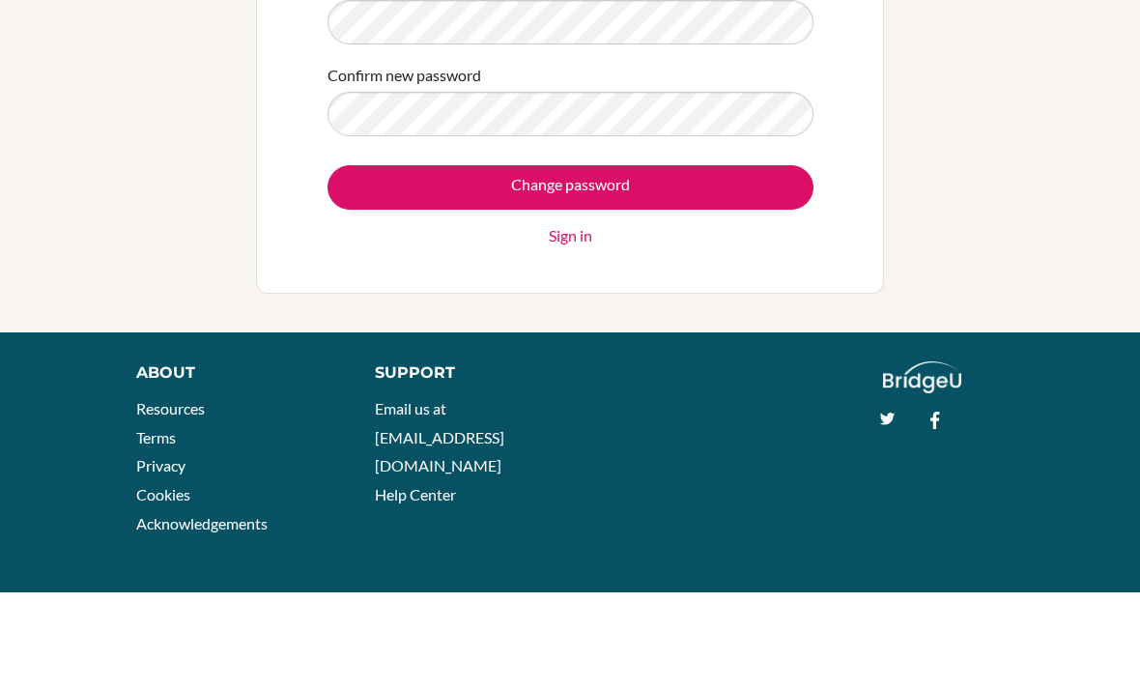
click at [753, 262] on input "Change password" at bounding box center [570, 284] width 486 height 44
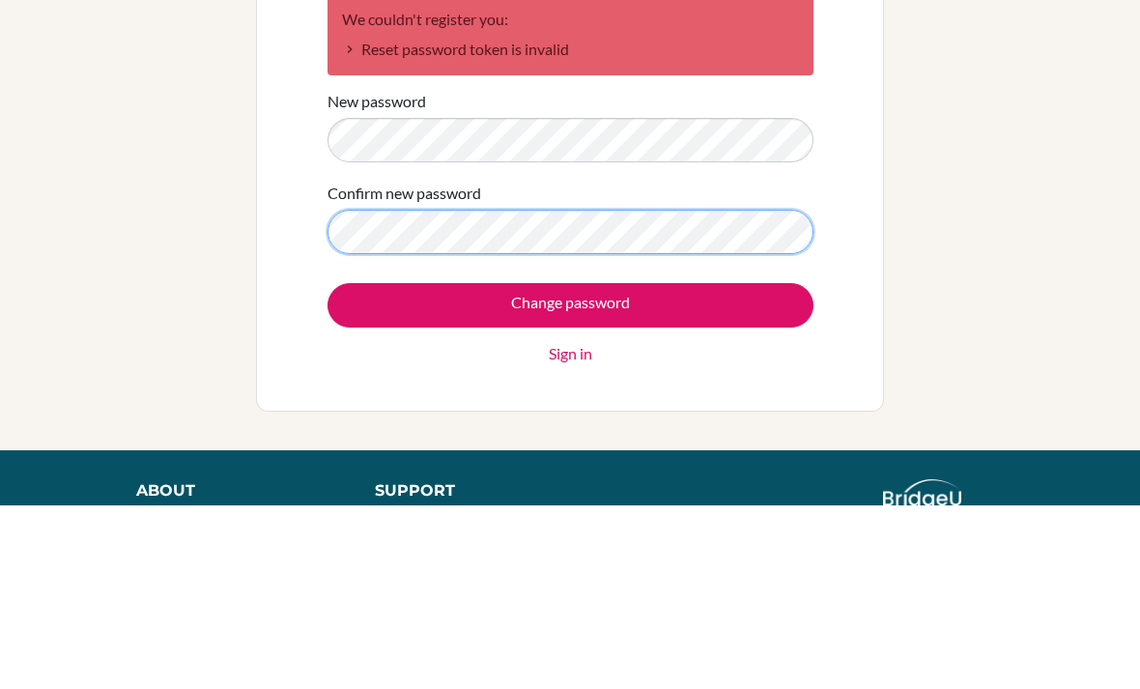
scroll to position [184, 0]
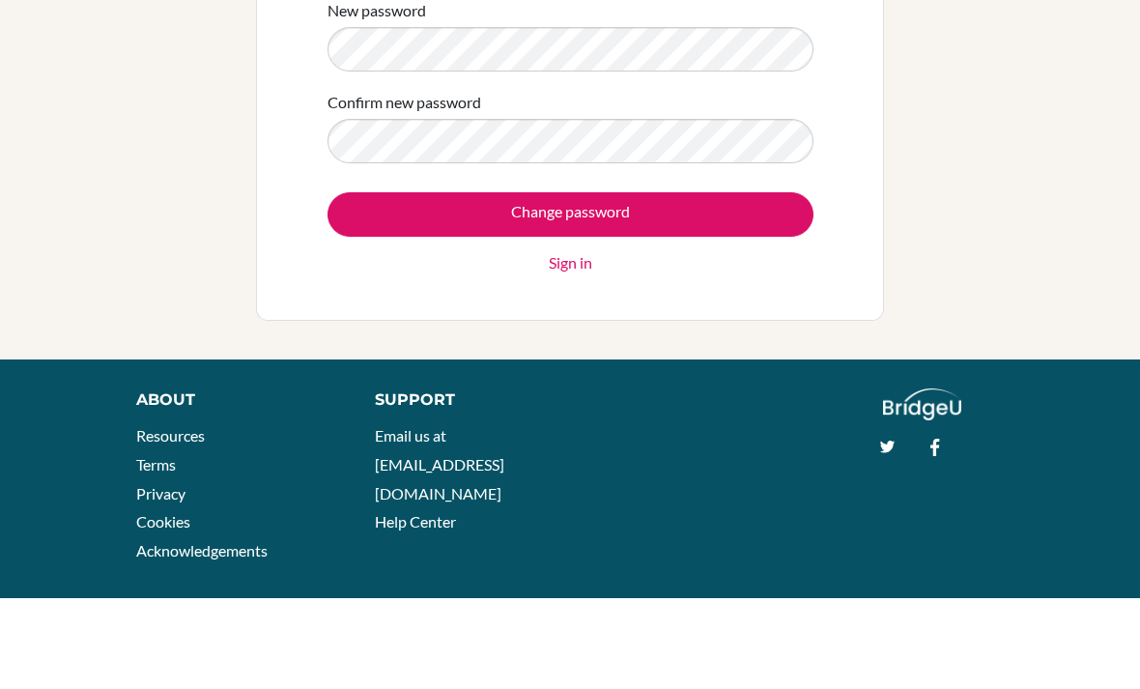
click at [730, 283] on input "Change password" at bounding box center [570, 305] width 486 height 44
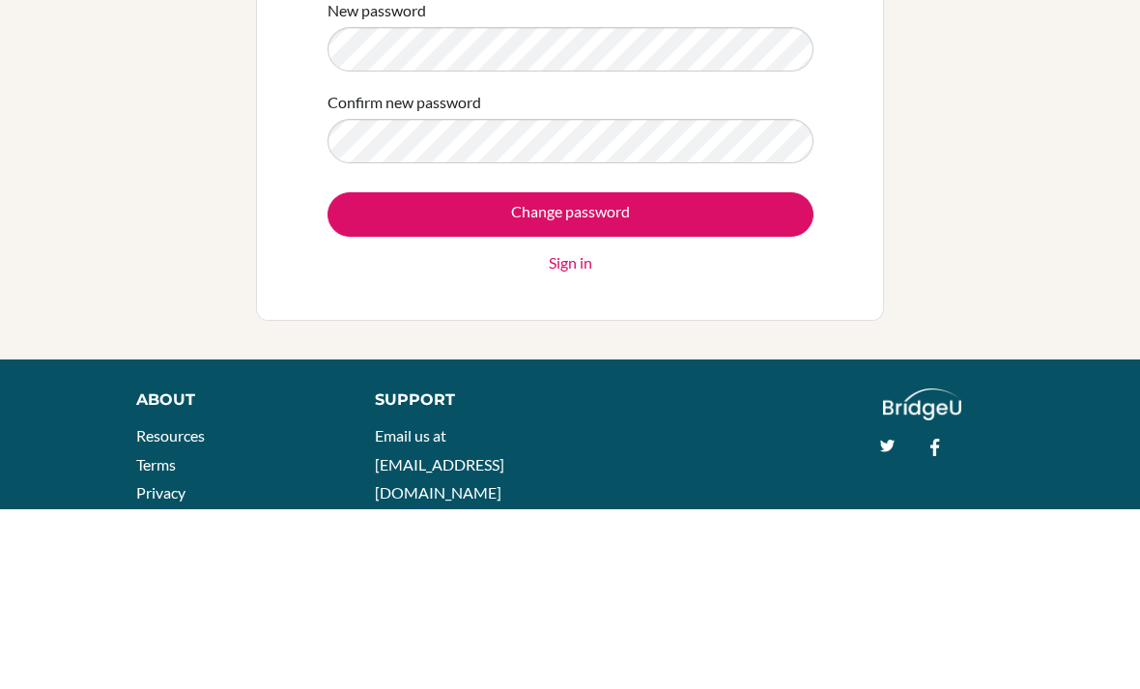
click at [720, 372] on input "Change password" at bounding box center [570, 394] width 486 height 44
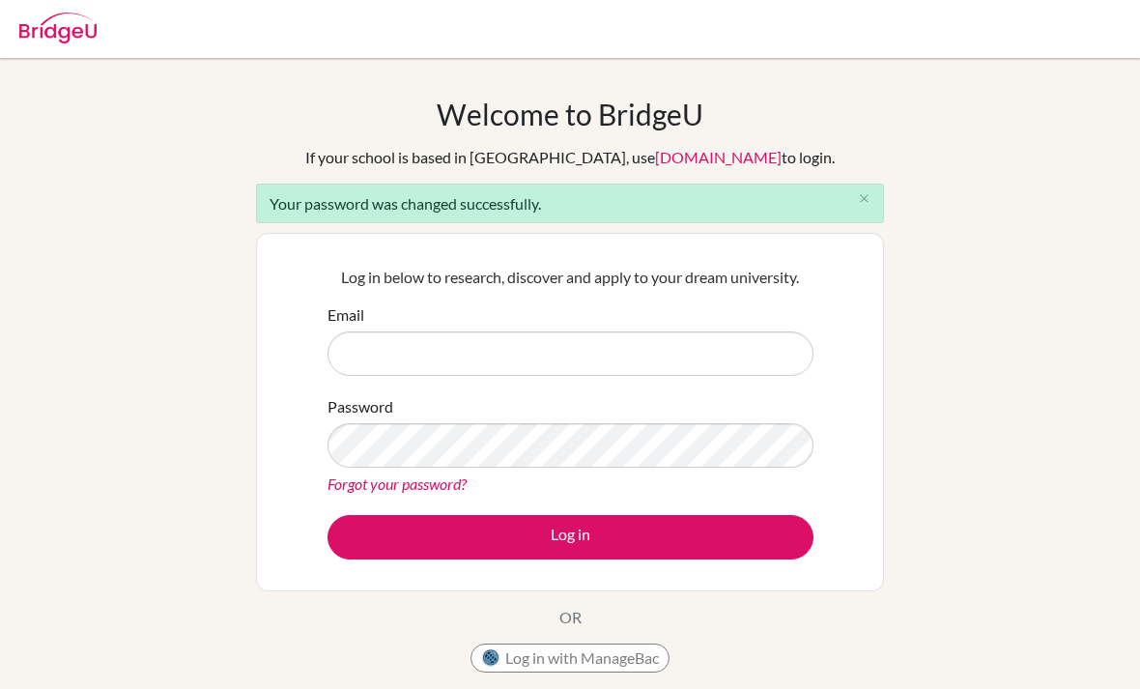
scroll to position [184, 0]
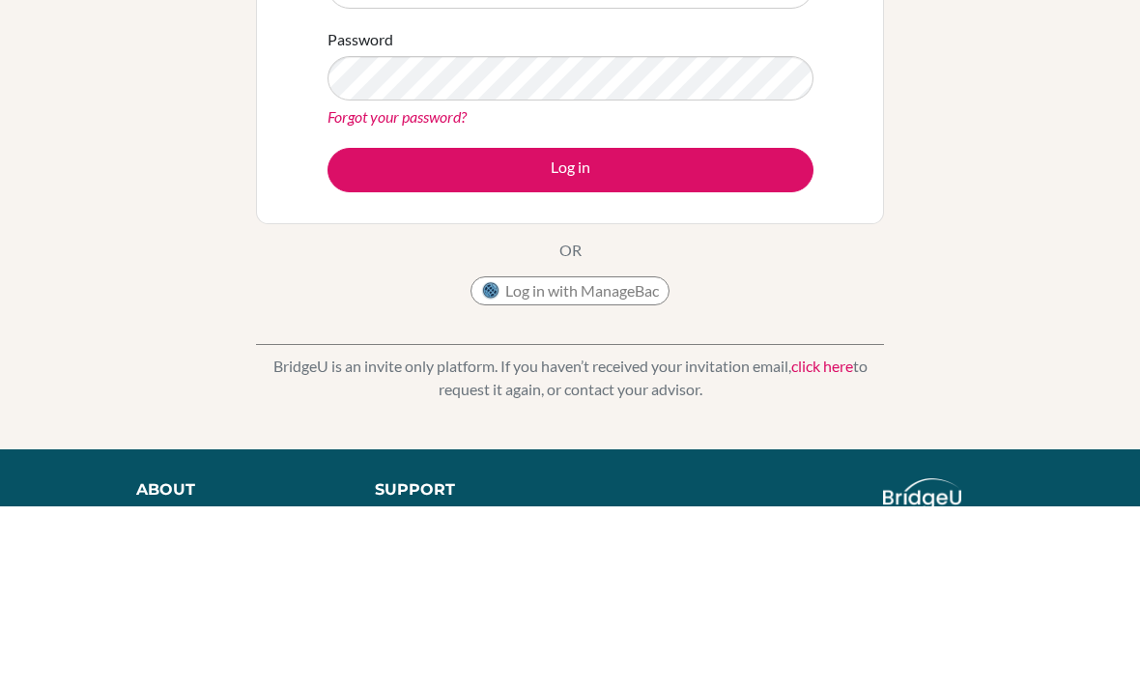
click at [736, 170] on input "Email" at bounding box center [570, 170] width 486 height 44
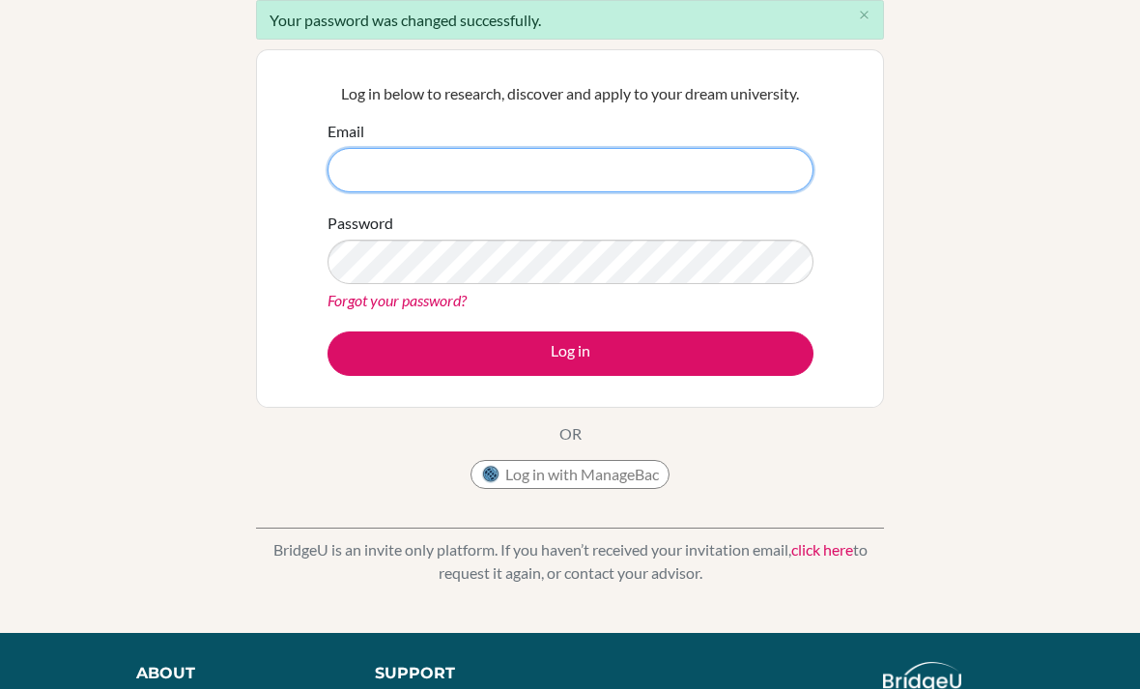
click at [353, 159] on input "Email" at bounding box center [570, 170] width 486 height 44
paste input "4928@masdubai.ae"
type input "4928@masdubai.ae"
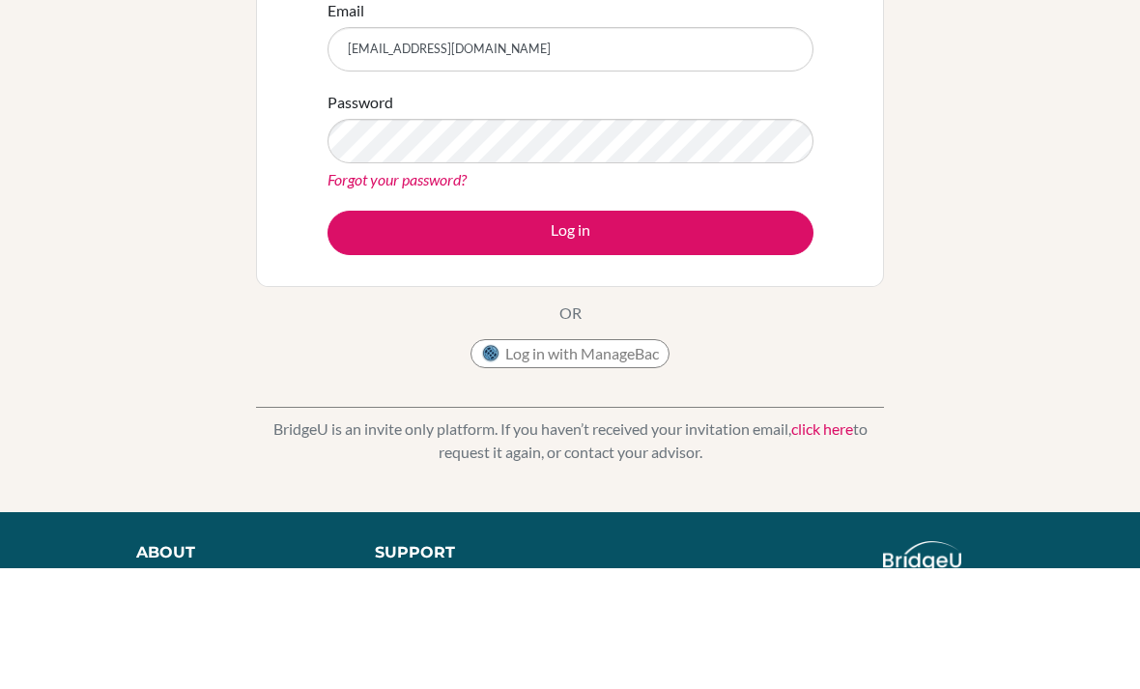
click at [748, 331] on button "Log in" at bounding box center [570, 353] width 486 height 44
